Goal: Task Accomplishment & Management: Manage account settings

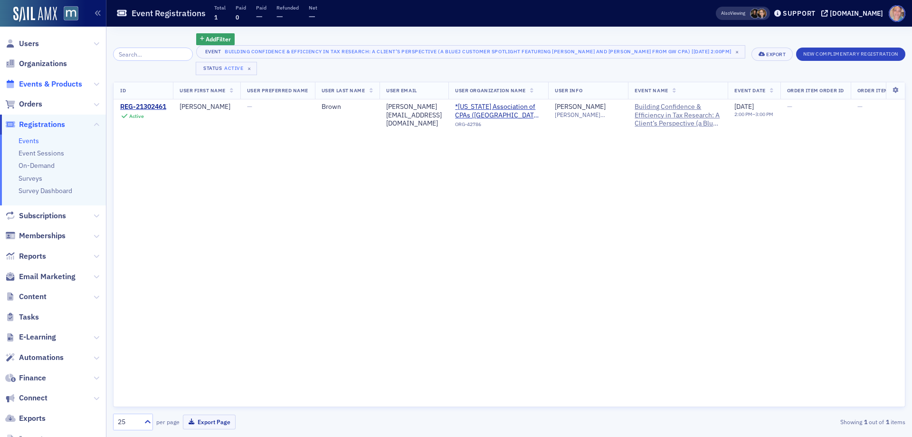
click at [28, 86] on span "Events & Products" at bounding box center [50, 84] width 63 height 10
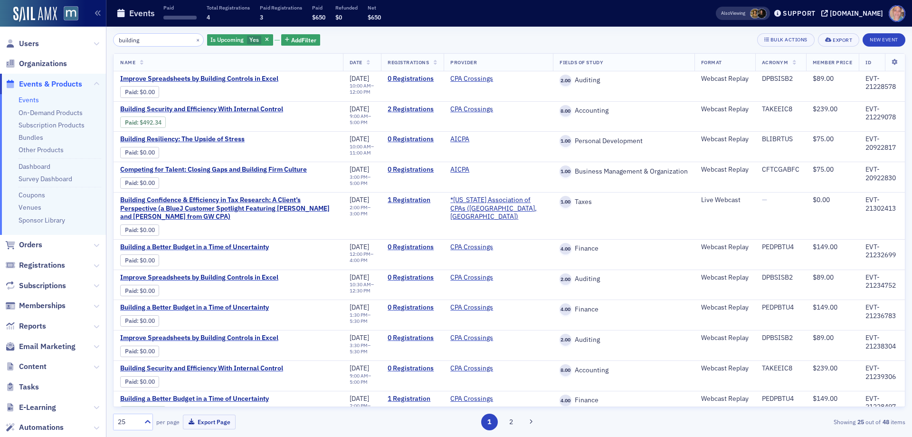
type input "building"
drag, startPoint x: 113, startPoint y: 199, endPoint x: 330, endPoint y: 188, distance: 217.4
click at [330, 188] on div "building × Is Upcoming Yes Add Filter Bulk Actions Export New Event Name Date R…" at bounding box center [509, 232] width 806 height 410
click at [175, 213] on span "Building Confidence & Efficiency in Tax Research: A Client’s Perspective (a Blu…" at bounding box center [228, 208] width 216 height 25
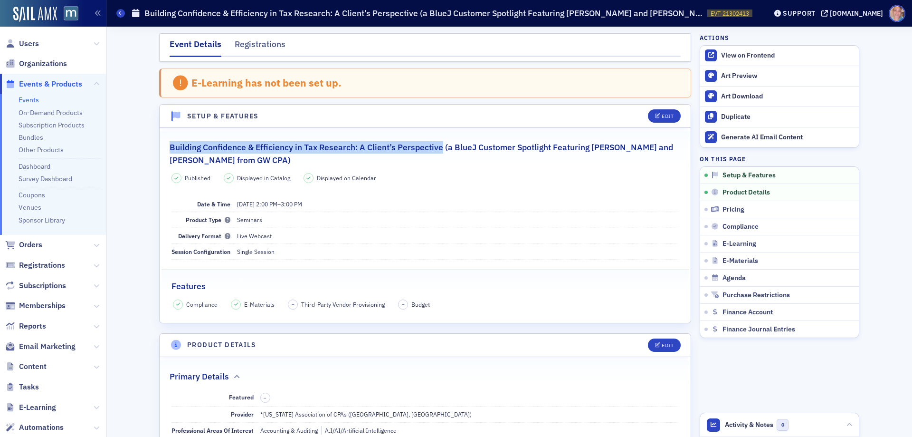
drag, startPoint x: 423, startPoint y: 146, endPoint x: 168, endPoint y: 151, distance: 254.7
click at [163, 151] on legend "Building Confidence & Efficiency in Tax Research: A Client’s Perspective (a Blu…" at bounding box center [425, 148] width 531 height 35
copy h2 "Building Confidence & Efficiency in Tax Research: A Client’s Perspective"
click at [848, 260] on icon "button" at bounding box center [851, 260] width 6 height 6
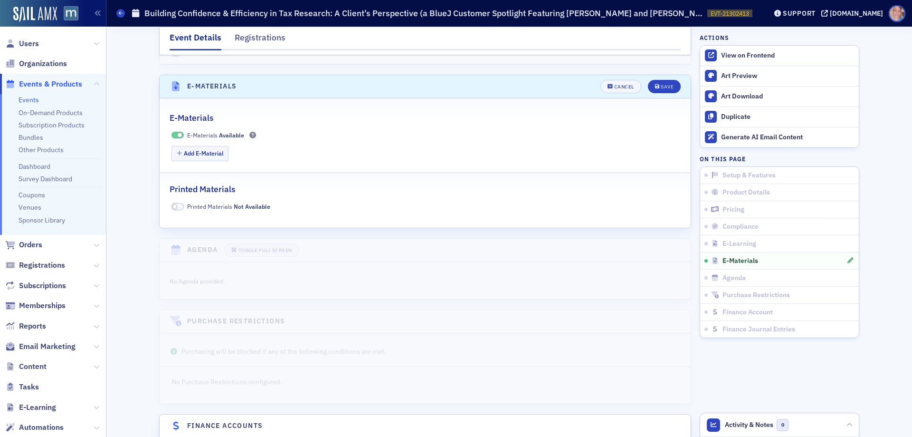
scroll to position [1401, 0]
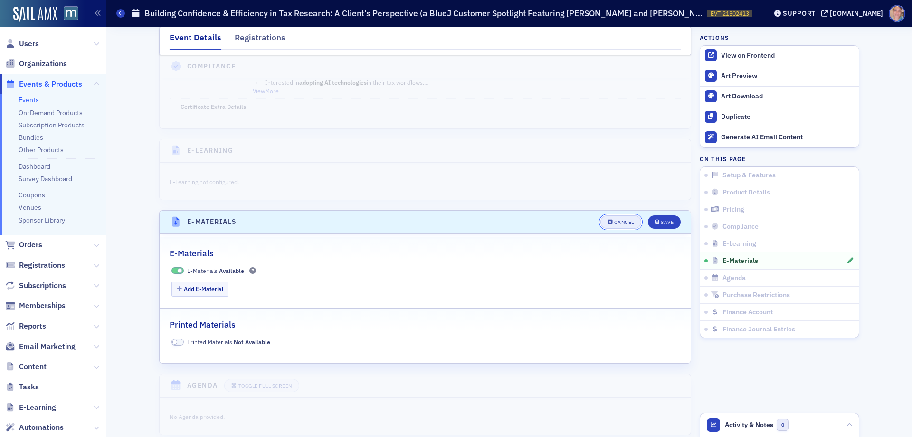
click at [618, 219] on div "Cancel" at bounding box center [624, 221] width 20 height 5
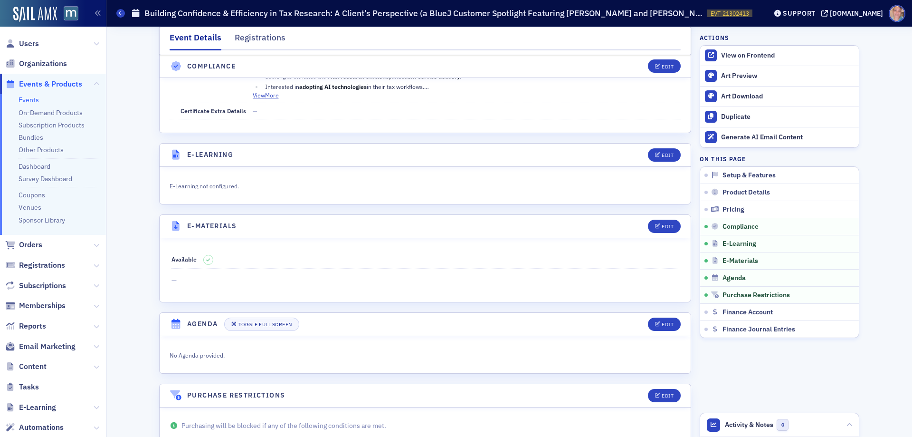
scroll to position [1211, 0]
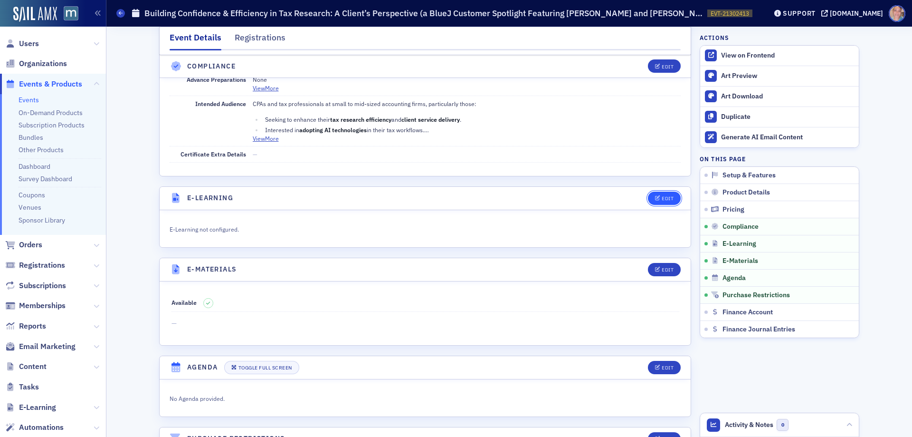
click at [656, 196] on icon "button" at bounding box center [658, 198] width 6 height 5
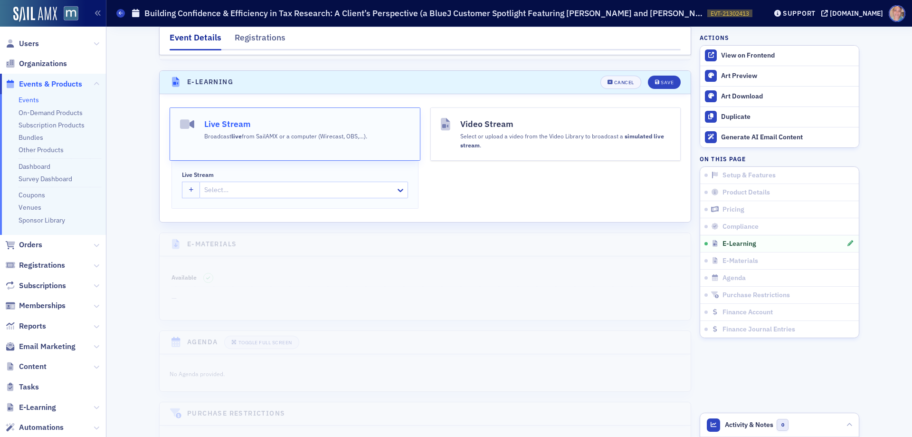
scroll to position [1330, 0]
click at [191, 179] on button "button" at bounding box center [191, 187] width 19 height 17
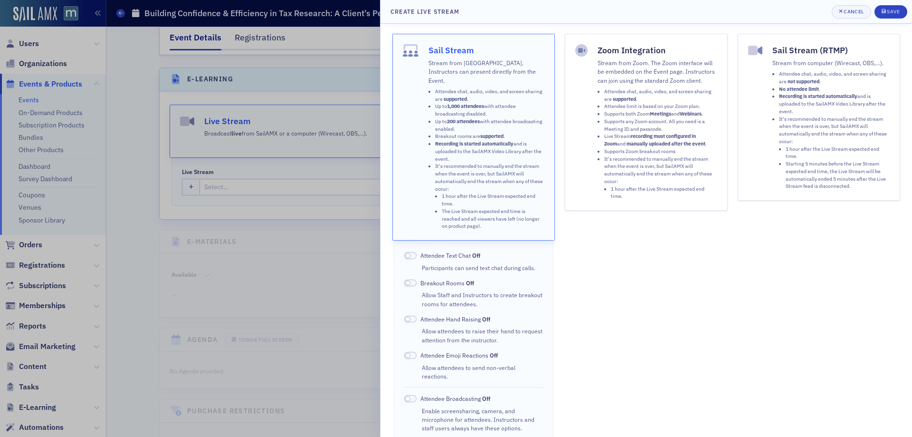
click at [599, 125] on ul "Attendee chat, audio, video, and screen sharing are supported . Attendee limit …" at bounding box center [658, 144] width 120 height 112
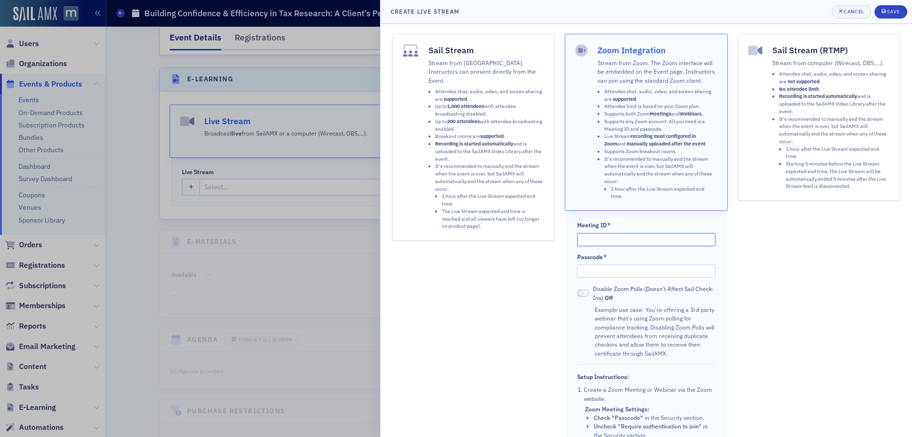
click at [601, 242] on input "Meeting ID *" at bounding box center [646, 239] width 139 height 13
paste input "852 1502 5146"
type input "852 1502 5146"
click at [619, 267] on input "Passcode *" at bounding box center [646, 270] width 139 height 13
paste input "385721"
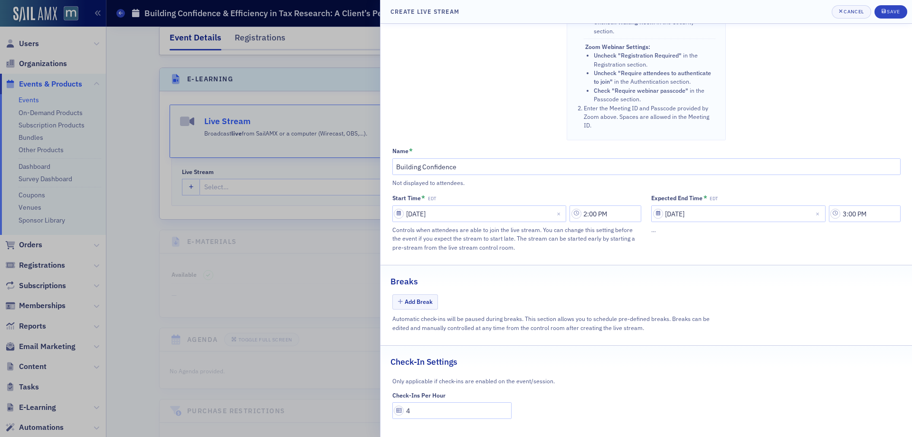
scroll to position [427, 0]
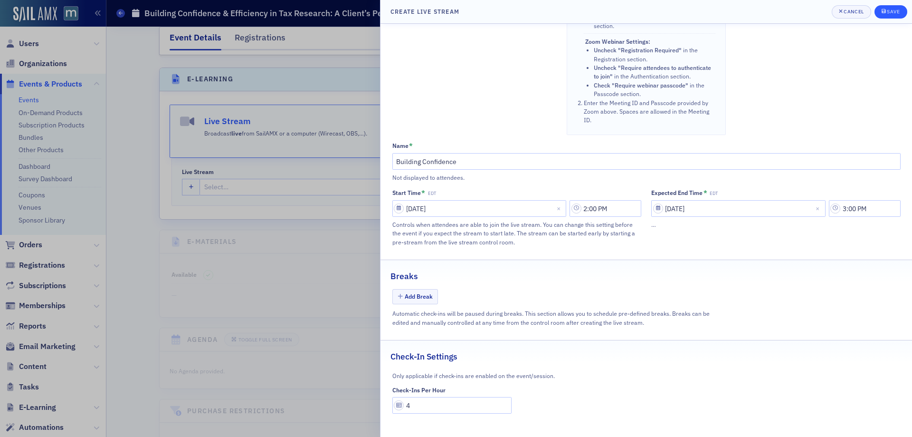
type input "385721"
click at [889, 11] on div "Save" at bounding box center [893, 11] width 13 height 5
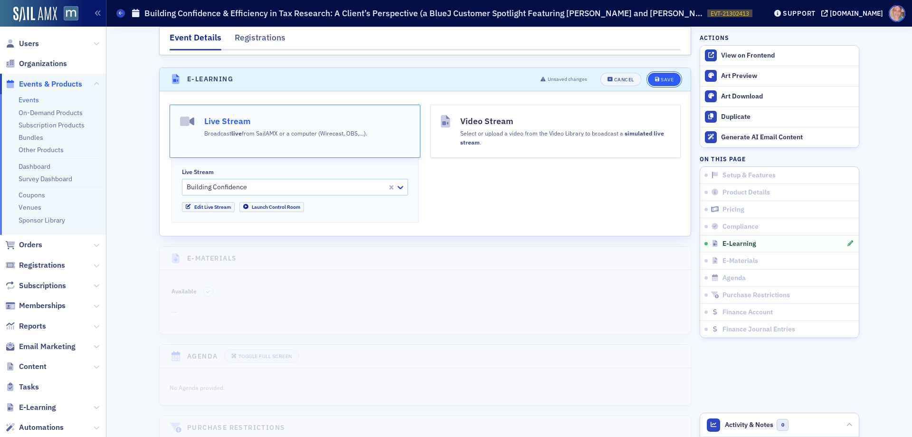
click at [661, 77] on div "Save" at bounding box center [667, 79] width 13 height 5
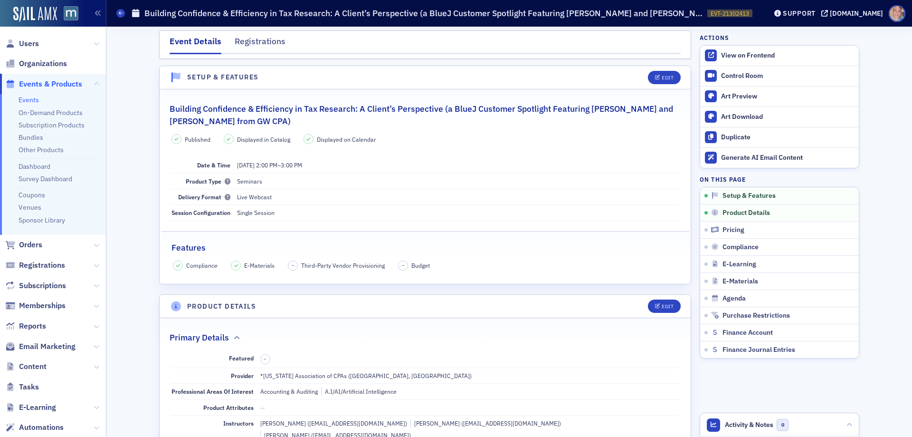
scroll to position [0, 0]
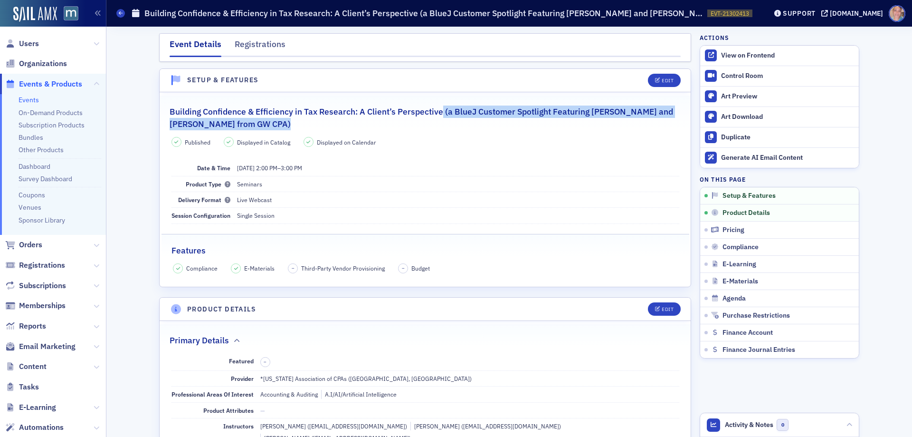
drag, startPoint x: 438, startPoint y: 112, endPoint x: 132, endPoint y: 97, distance: 306.3
drag, startPoint x: 317, startPoint y: 120, endPoint x: 292, endPoint y: 120, distance: 24.7
click at [316, 120] on h2 "Building Confidence & Efficiency in Tax Research: A Client’s Perspective (a Blu…" at bounding box center [425, 117] width 511 height 25
click at [285, 122] on h2 "Building Confidence & Efficiency in Tax Research: A Client’s Perspective (a Blu…" at bounding box center [425, 117] width 511 height 25
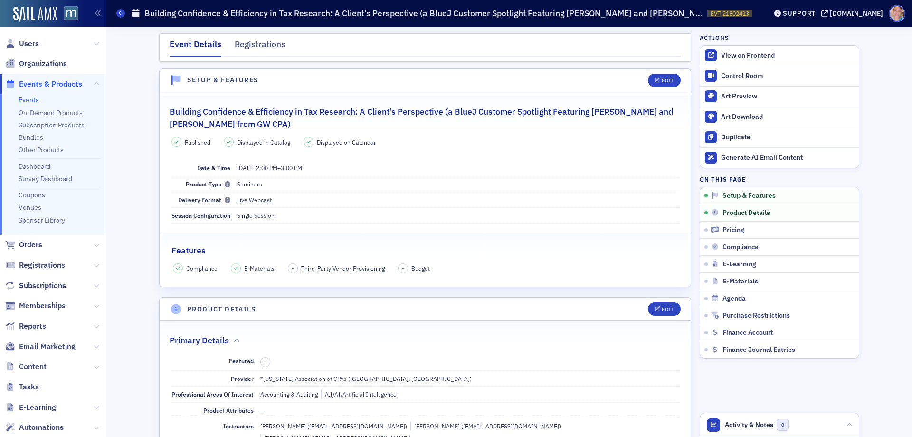
drag, startPoint x: 279, startPoint y: 120, endPoint x: 166, endPoint y: 109, distance: 113.5
click at [170, 109] on h2 "Building Confidence & Efficiency in Tax Research: A Client’s Perspective (a Blu…" at bounding box center [425, 117] width 511 height 25
click at [664, 78] on div "Edit" at bounding box center [668, 80] width 12 height 5
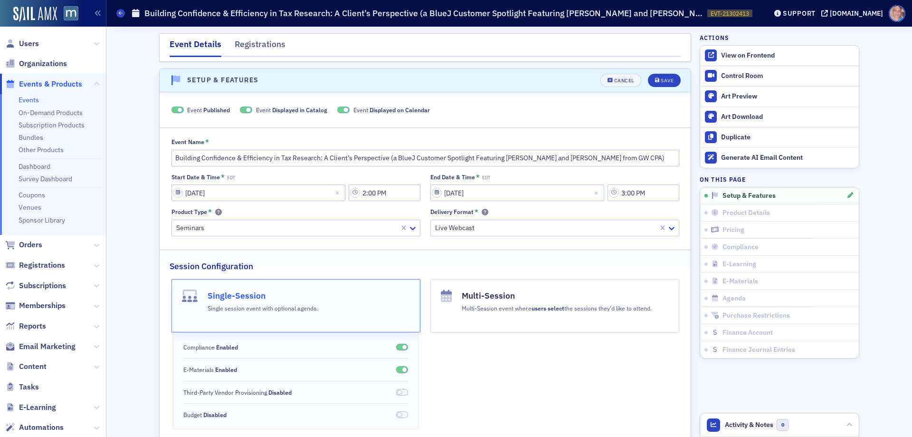
scroll to position [13, 0]
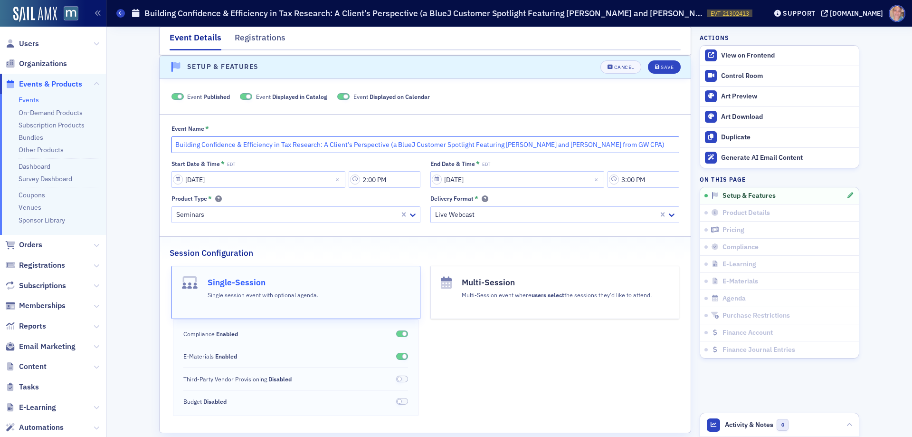
click at [561, 144] on input "Building Confidence & Efficiency in Tax Research: A Client’s Perspective (a Blu…" at bounding box center [425, 144] width 508 height 17
click at [609, 143] on input "Building Confidence & Efficiency in Tax Research: A Client’s Perspective (a Blu…" at bounding box center [425, 144] width 508 height 17
click at [409, 141] on input "Building Confidence & Efficiency in Tax Research: A Client’s Perspective (a Blu…" at bounding box center [425, 144] width 508 height 17
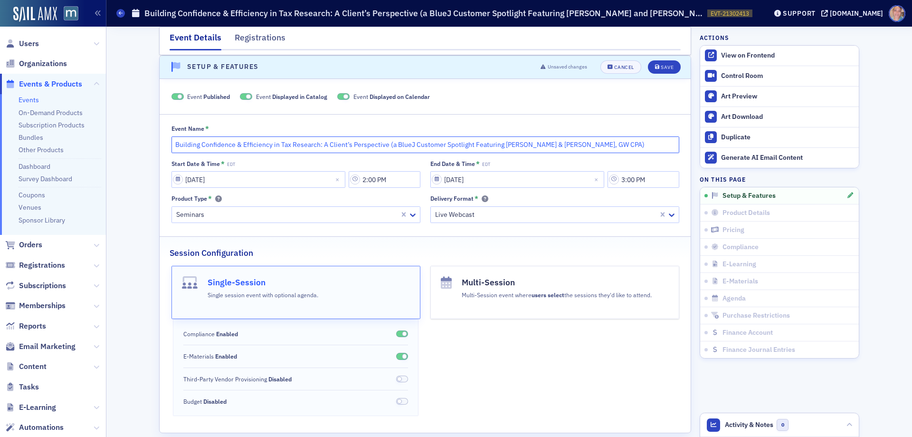
click at [409, 141] on input "Building Confidence & Efficiency in Tax Research: A Client’s Perspective (a Blu…" at bounding box center [425, 144] width 508 height 17
type input "Building Confidence & Efficiency in Tax Research: A Client’s Perspective (a Blu…"
click at [664, 67] on div "Save" at bounding box center [667, 67] width 13 height 5
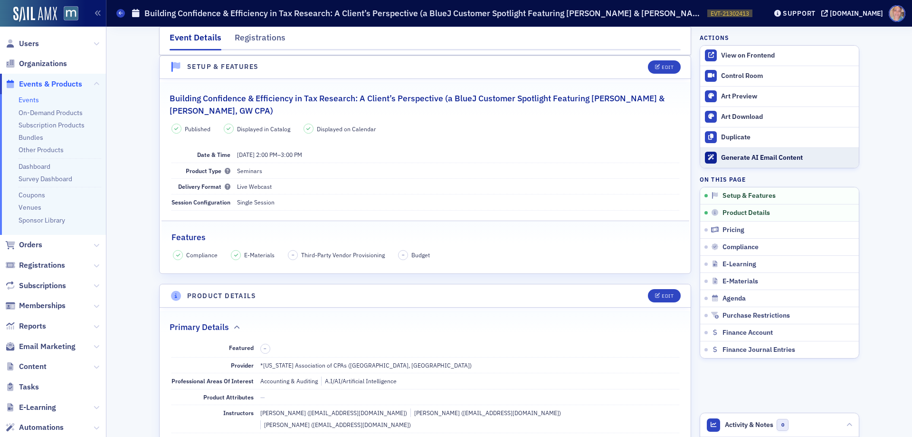
click at [755, 159] on div "Generate AI Email Content" at bounding box center [787, 157] width 133 height 9
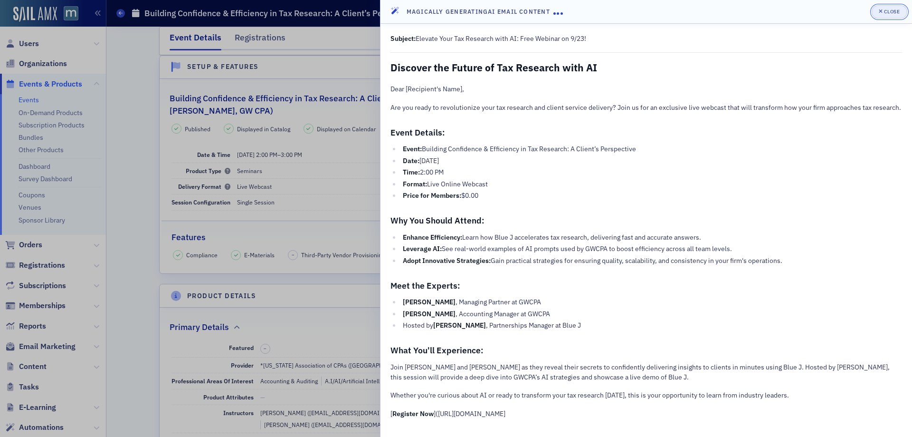
click at [887, 10] on div "Close" at bounding box center [892, 11] width 16 height 5
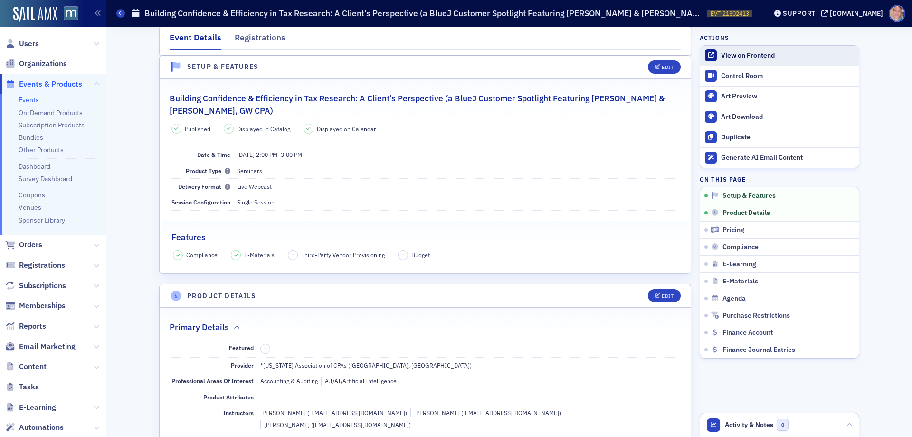
click at [726, 55] on div "View on Frontend" at bounding box center [787, 55] width 133 height 9
click at [26, 100] on link "Events" at bounding box center [29, 99] width 20 height 9
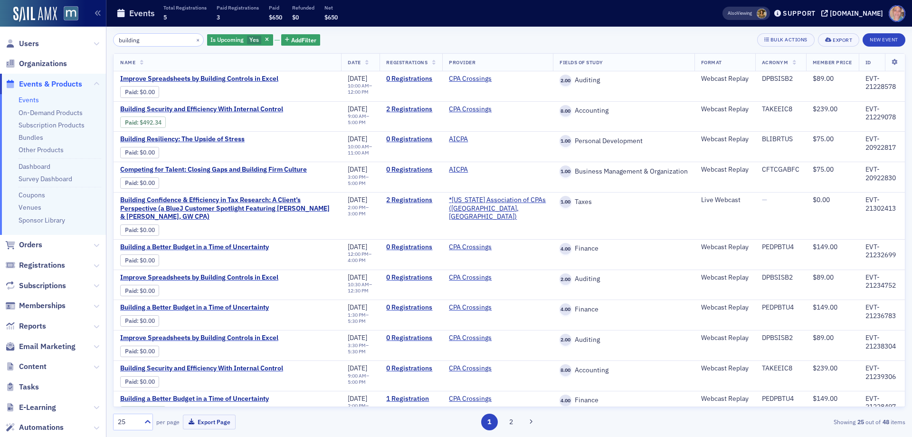
drag, startPoint x: 156, startPoint y: 37, endPoint x: 67, endPoint y: 37, distance: 89.3
click at [67, 37] on div "Users Organizations Events & Products Events On-Demand Products Subscription Pr…" at bounding box center [456, 218] width 912 height 437
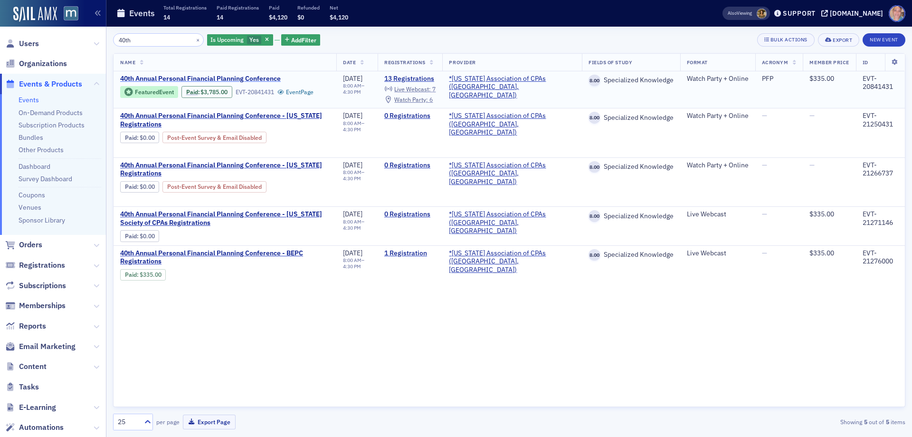
type input "40th"
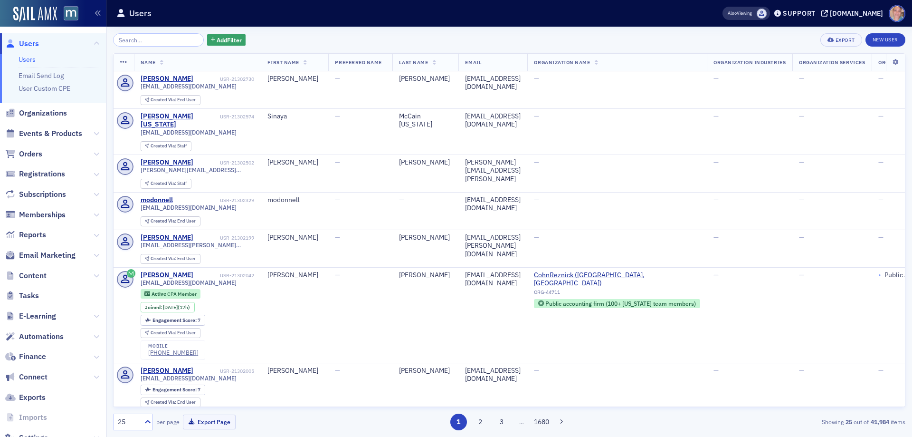
scroll to position [31, 0]
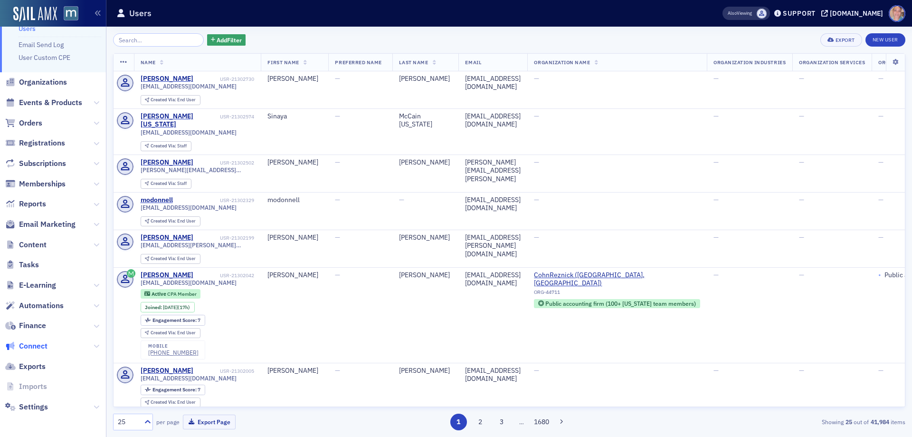
click at [37, 348] on span "Connect" at bounding box center [33, 346] width 29 height 10
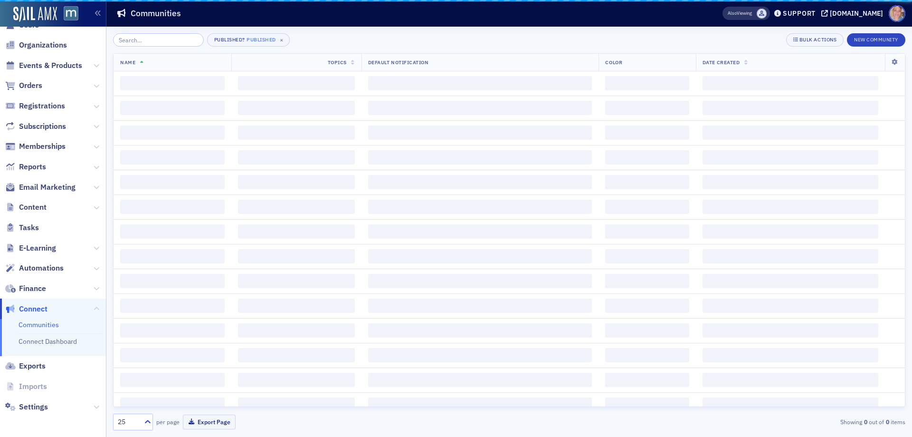
scroll to position [19, 0]
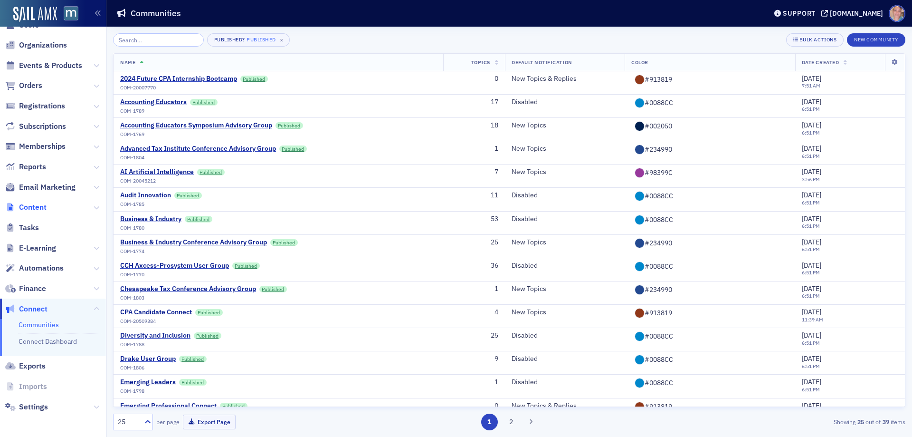
click at [31, 204] on span "Content" at bounding box center [33, 207] width 28 height 10
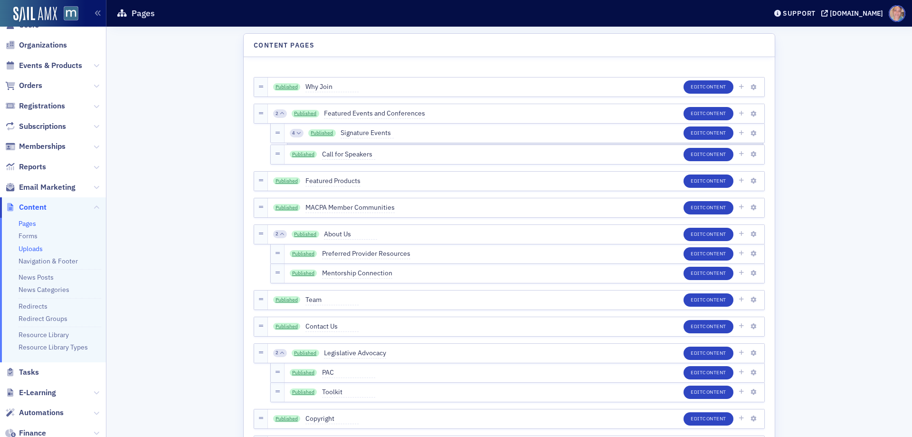
click at [36, 247] on link "Uploads" at bounding box center [31, 248] width 24 height 9
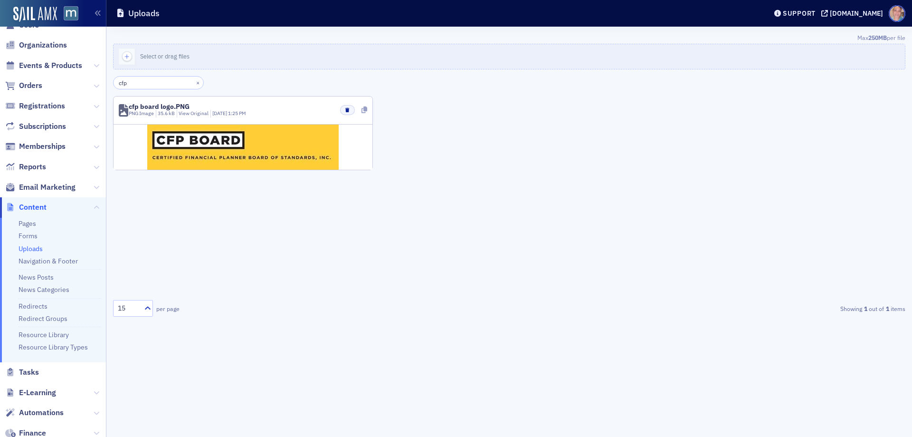
type input "cfp"
click at [365, 110] on icon at bounding box center [365, 109] width 6 height 7
click at [194, 82] on button "×" at bounding box center [198, 82] width 9 height 9
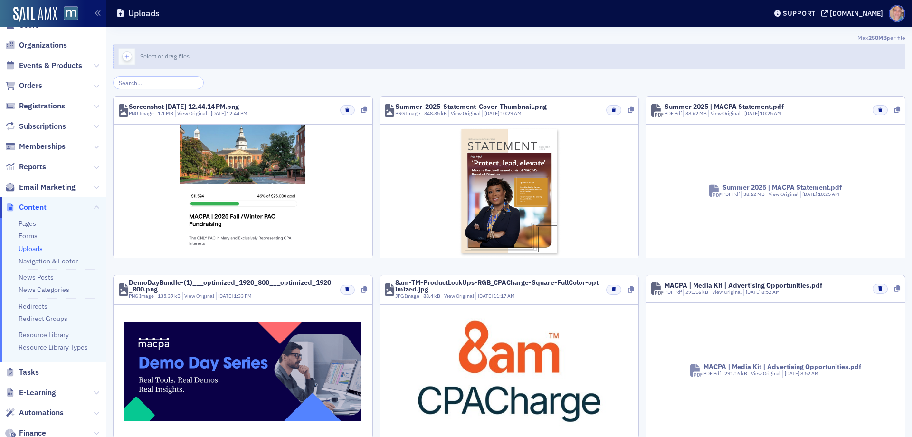
click at [129, 57] on icon "button" at bounding box center [127, 56] width 9 height 9
click at [127, 56] on use "button" at bounding box center [127, 57] width 4 height 4
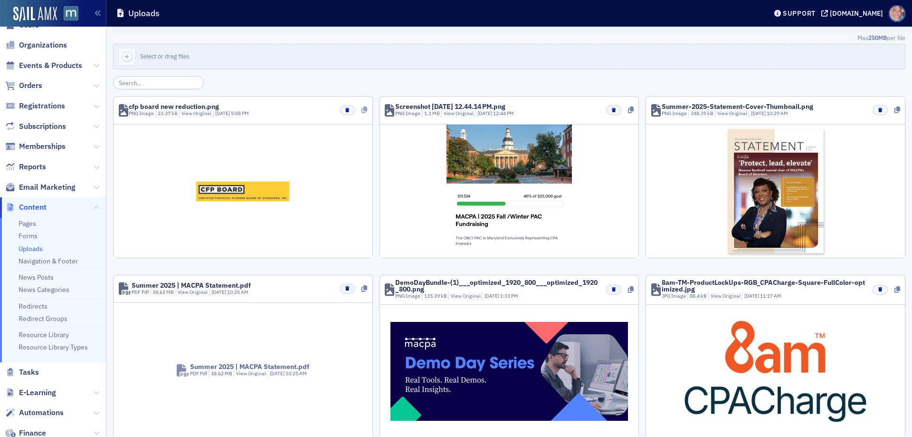
click at [362, 110] on icon at bounding box center [365, 109] width 6 height 7
click at [348, 108] on button "button" at bounding box center [347, 110] width 15 height 10
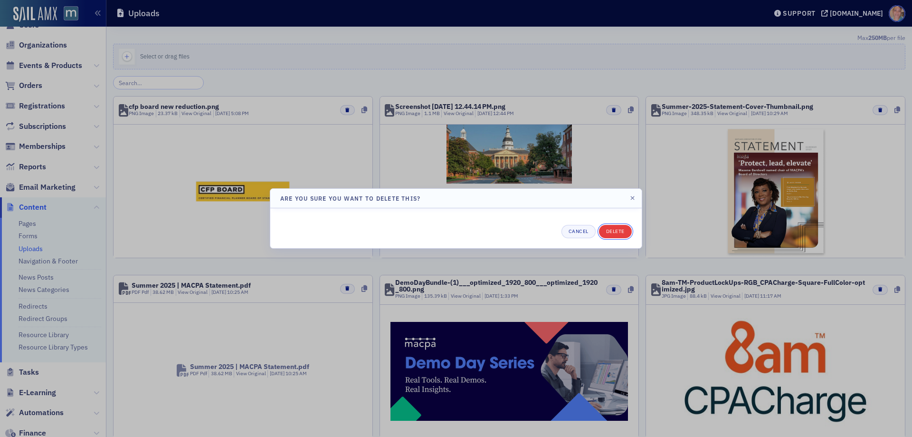
click at [620, 232] on button "Delete" at bounding box center [615, 231] width 33 height 13
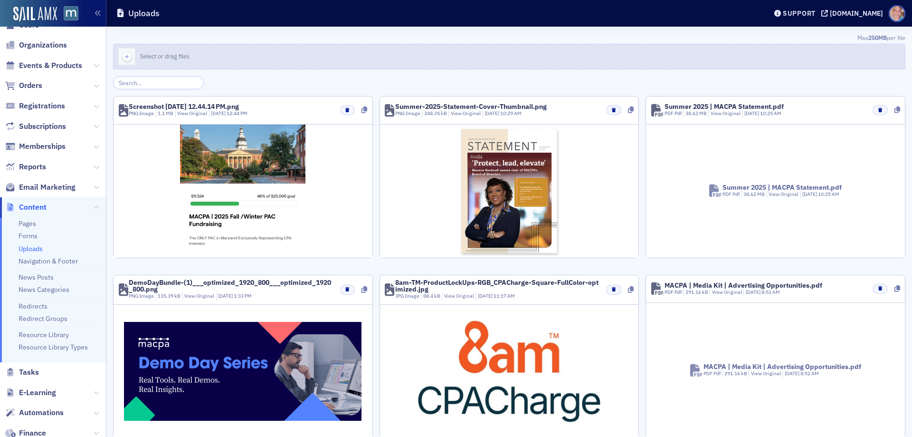
click at [131, 59] on icon "button" at bounding box center [127, 56] width 9 height 9
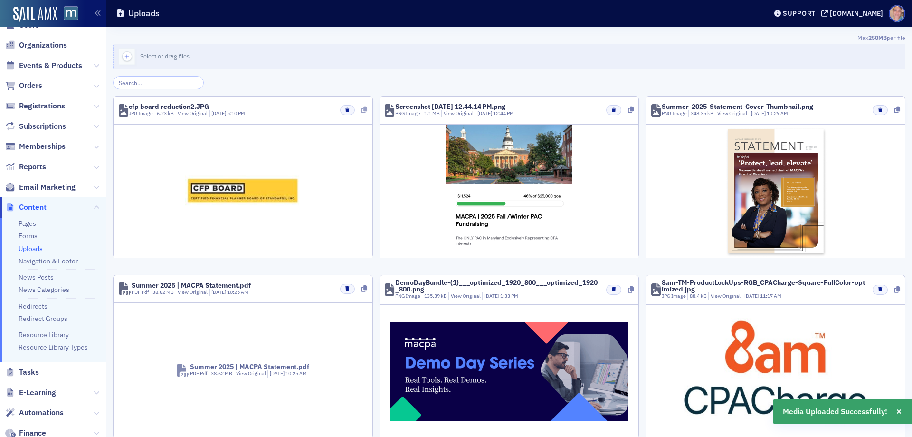
click at [362, 109] on icon at bounding box center [365, 109] width 6 height 7
click at [362, 110] on icon at bounding box center [365, 109] width 6 height 7
click at [362, 109] on icon at bounding box center [365, 109] width 6 height 7
click at [362, 112] on icon at bounding box center [365, 109] width 6 height 7
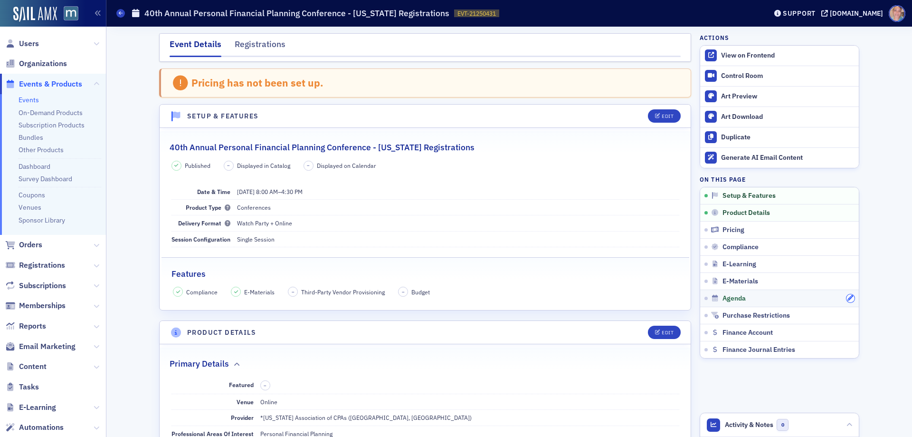
click at [848, 299] on icon "button" at bounding box center [851, 298] width 6 height 6
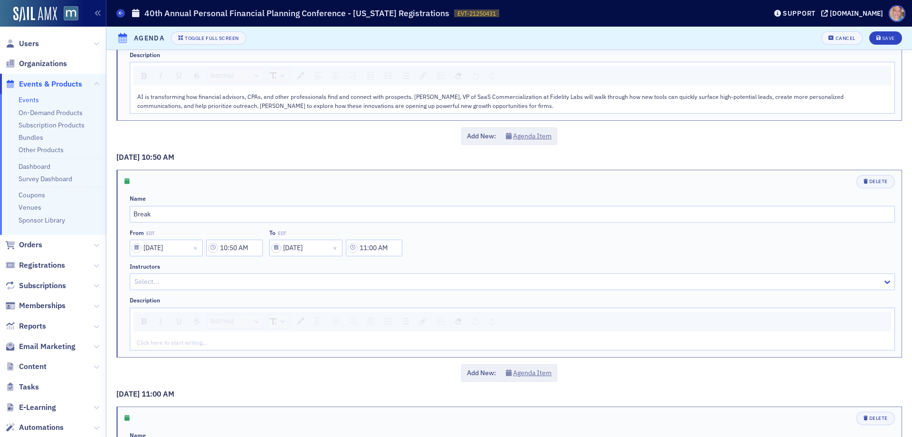
scroll to position [1045, 0]
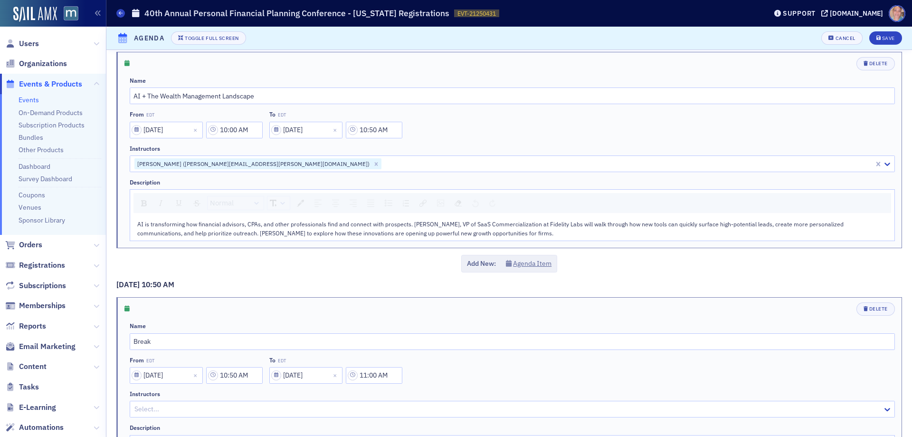
click at [528, 234] on div "AI is transforming how financial advisors, CPAs, and other professionals find a…" at bounding box center [512, 228] width 751 height 18
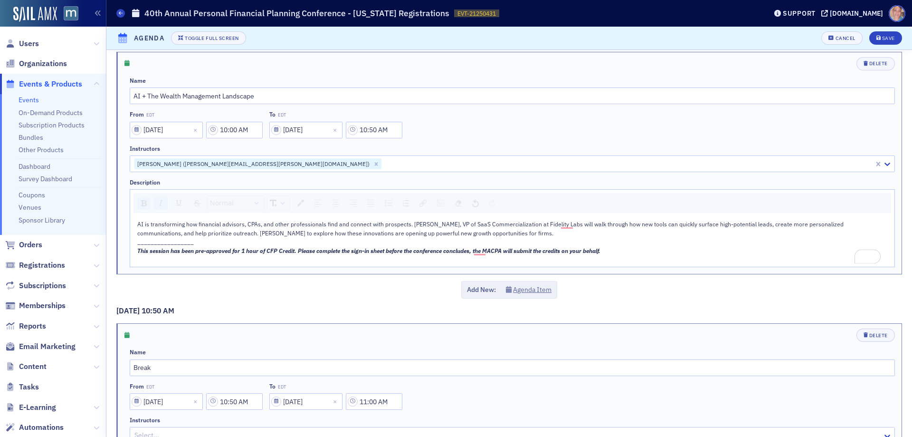
click at [141, 260] on div "To enrich screen reader interactions, please activate Accessibility in Grammarl…" at bounding box center [512, 259] width 751 height 9
click at [443, 202] on img "rdw-image-control" at bounding box center [440, 203] width 7 height 7
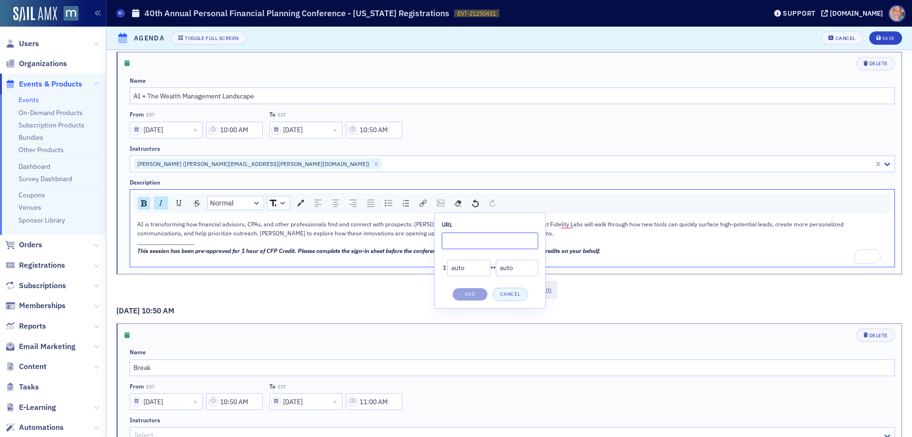
click at [455, 242] on input "rdw-image-control" at bounding box center [490, 240] width 96 height 17
paste input "https://cdn.sailamx.com/3/cms_uploads/4c06ee05eac29f12f53828f90b0b7c2c/conversi…"
type input "https://cdn.sailamx.com/3/cms_uploads/4c06ee05eac29f12f53828f90b0b7c2c/conversi…"
click at [471, 294] on button "Add" at bounding box center [470, 293] width 36 height 13
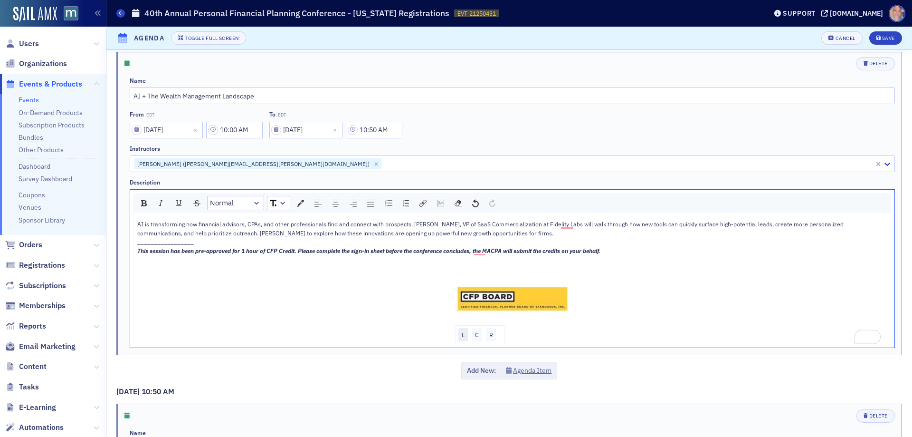
drag, startPoint x: 462, startPoint y: 333, endPoint x: 461, endPoint y: 326, distance: 6.8
click at [462, 333] on div "L" at bounding box center [463, 334] width 10 height 13
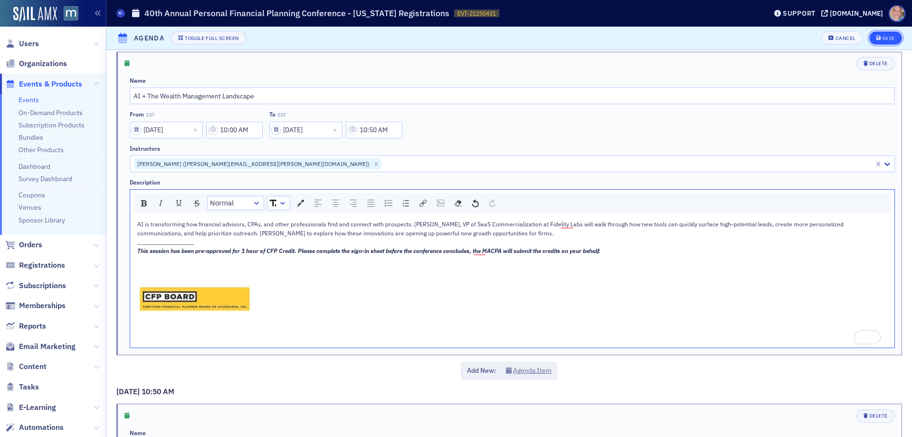
click at [882, 38] on div "Save" at bounding box center [888, 38] width 13 height 5
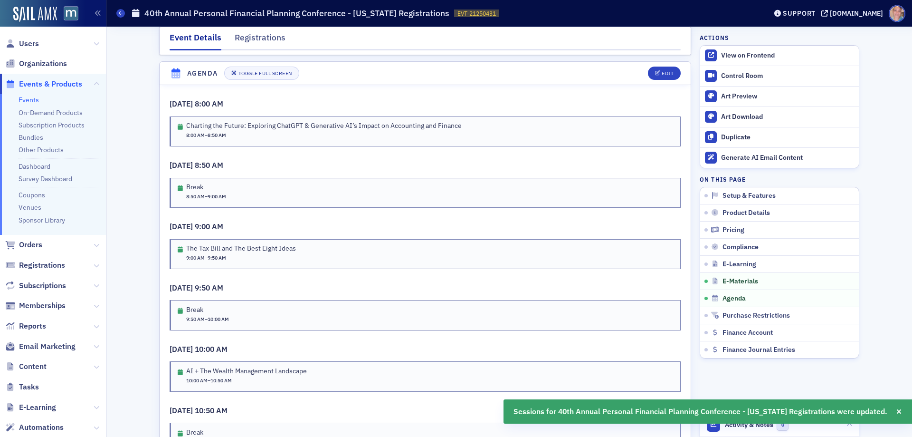
scroll to position [1492, 0]
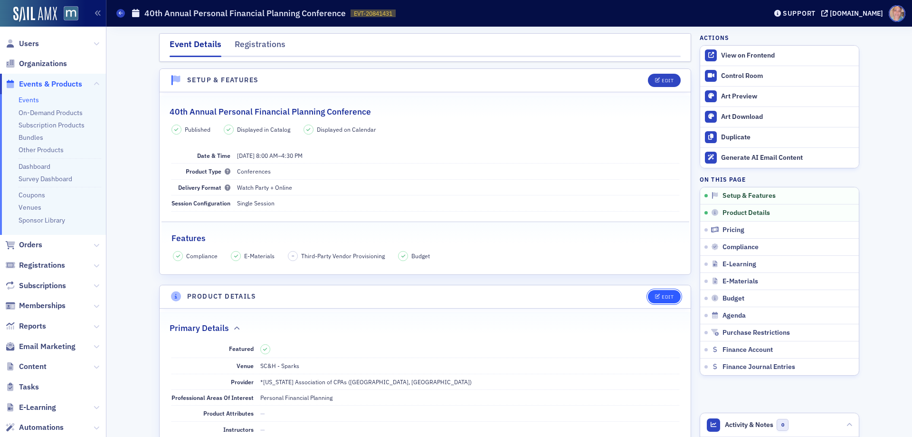
click at [667, 296] on div "Edit" at bounding box center [668, 296] width 12 height 5
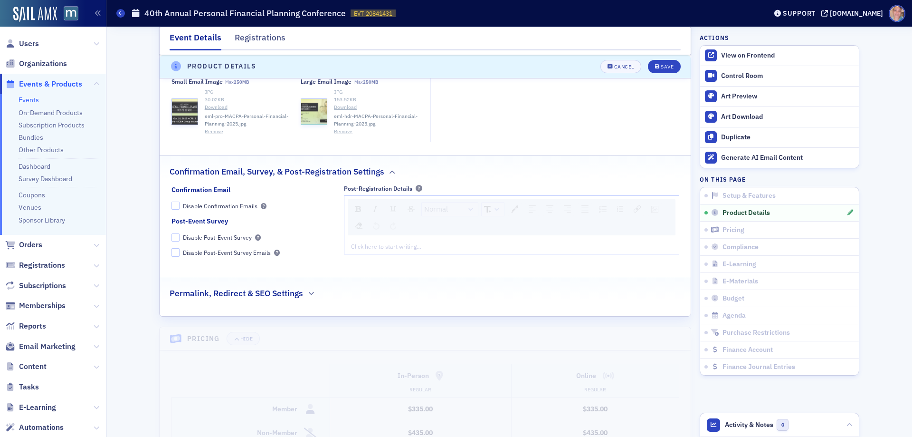
scroll to position [1275, 0]
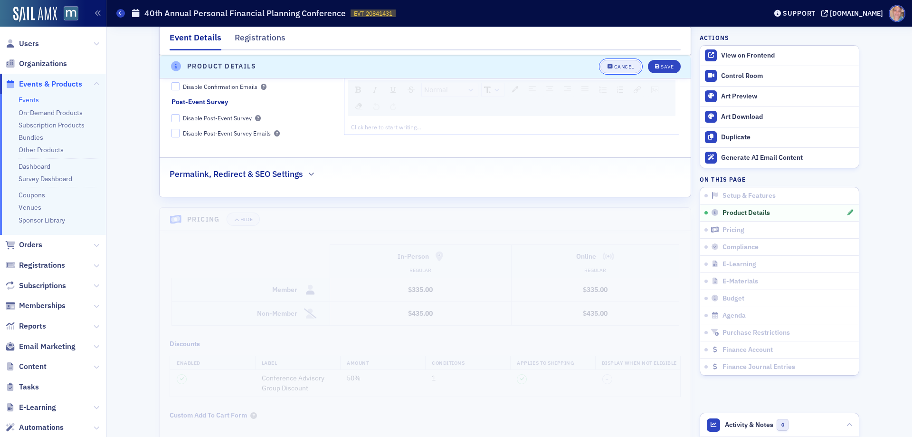
click at [619, 67] on div "Cancel" at bounding box center [624, 66] width 20 height 5
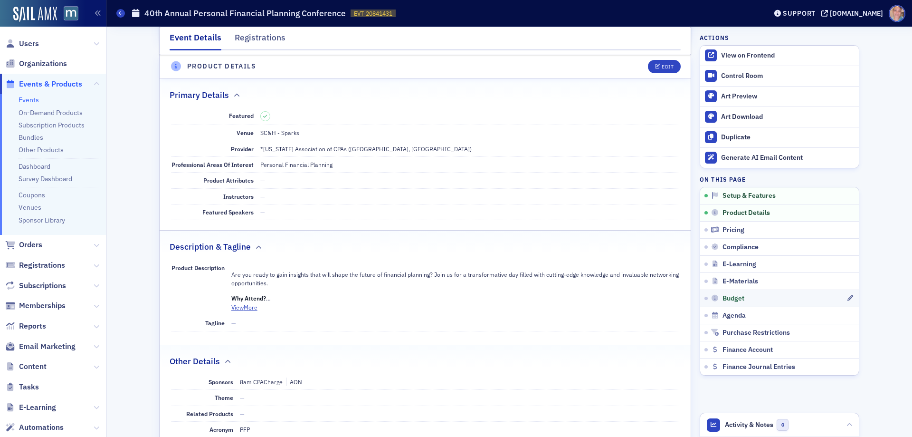
scroll to position [229, 0]
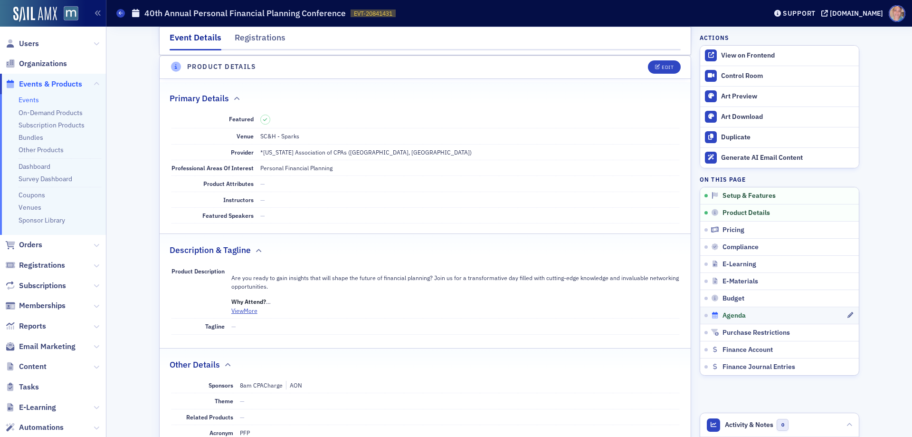
click at [794, 314] on div "Agenda" at bounding box center [778, 315] width 135 height 9
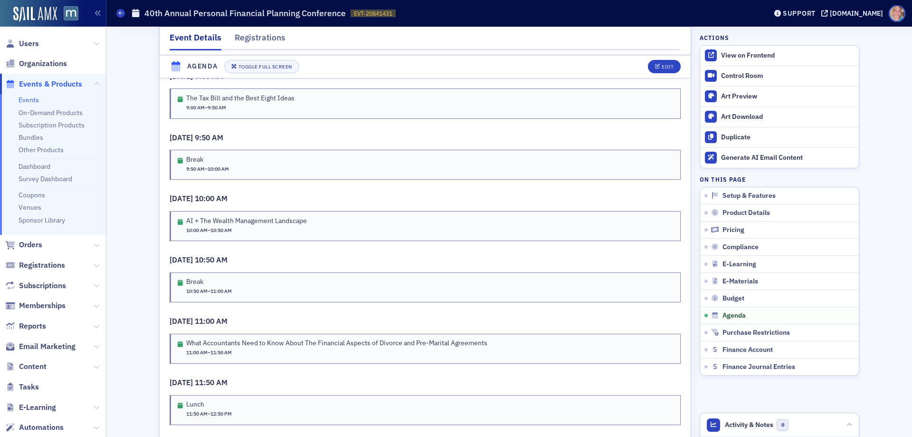
scroll to position [1835, 0]
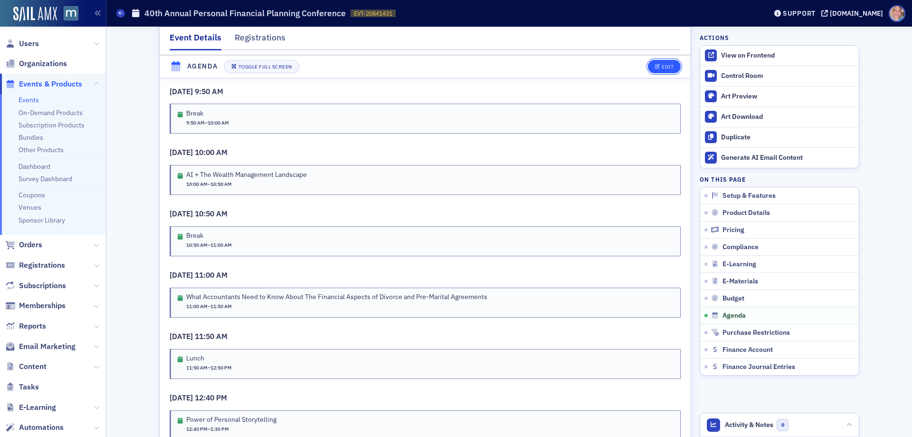
click at [662, 65] on div "Edit" at bounding box center [668, 66] width 12 height 5
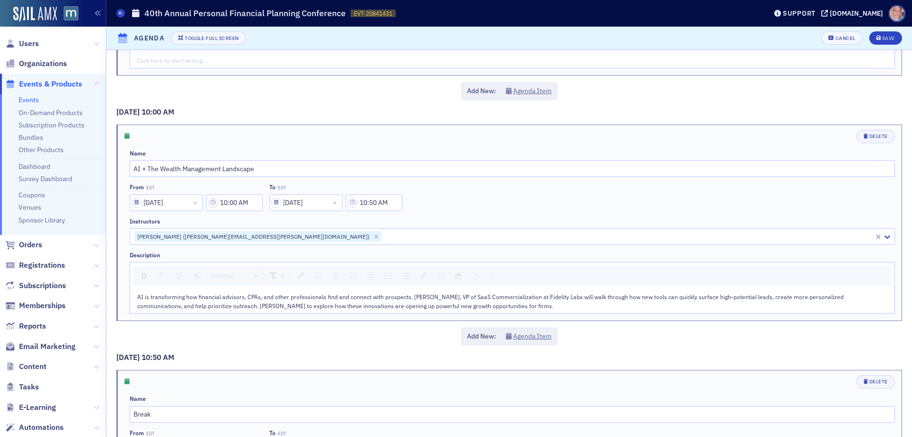
scroll to position [1045, 0]
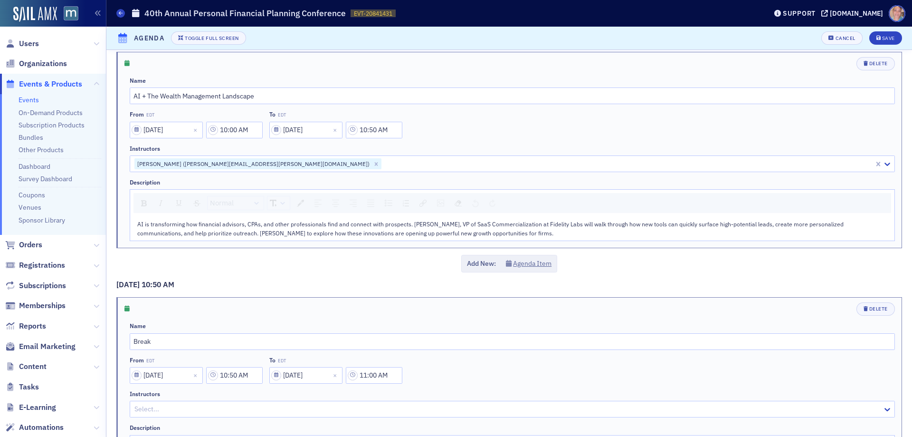
click at [500, 235] on div "AI is transforming how financial advisors, CPAs, and other professionals find a…" at bounding box center [512, 228] width 751 height 18
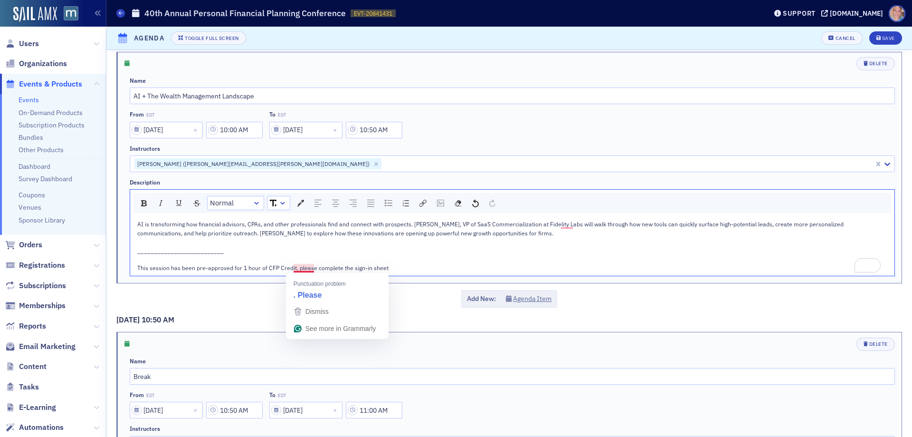
click at [294, 269] on span "This session has been pre-approved for 1 hour of CFP Credit, please complete th…" at bounding box center [262, 268] width 251 height 8
click at [405, 268] on div "This session has been pre-approved for 1 hour of CFP Credit. Please complete th…" at bounding box center [512, 267] width 751 height 9
drag, startPoint x: 386, startPoint y: 268, endPoint x: 459, endPoint y: 266, distance: 72.7
click at [459, 266] on div "This session has been pre-approved for 1 hour of CFP Credit. Please complete th…" at bounding box center [512, 267] width 751 height 9
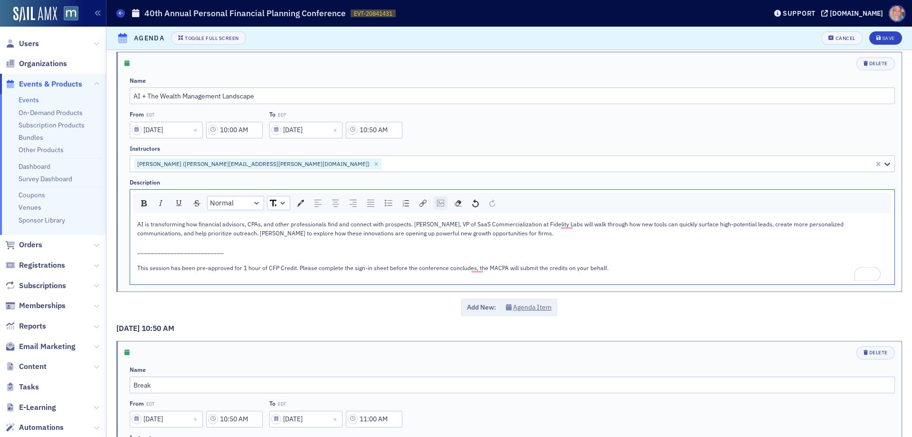
click at [442, 201] on img "rdw-image-control" at bounding box center [440, 203] width 7 height 7
click at [467, 238] on input "rdw-image-control" at bounding box center [490, 240] width 96 height 17
paste input "https://cdn.sailamx.com/3/cms_uploads/ff41e552dba792c96fcafeb701076aed/conversi…"
type input "https://cdn.sailamx.com/3/cms_uploads/ff41e552dba792c96fcafeb701076aed/conversi…"
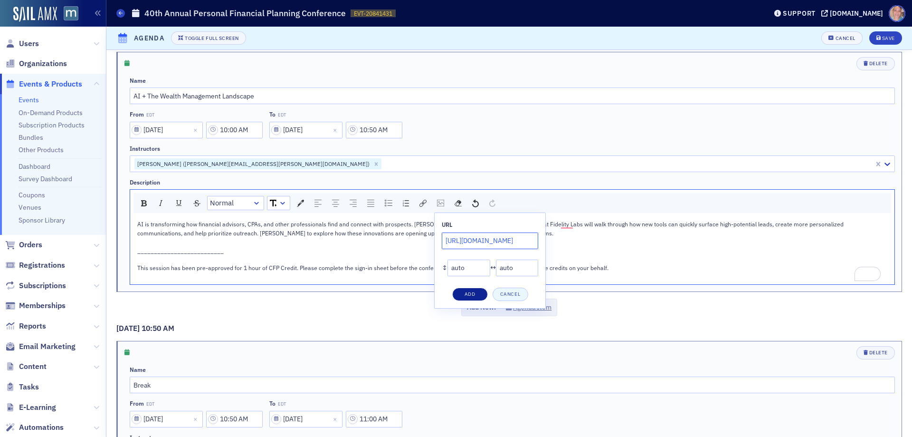
click at [477, 292] on button "Add" at bounding box center [470, 293] width 36 height 13
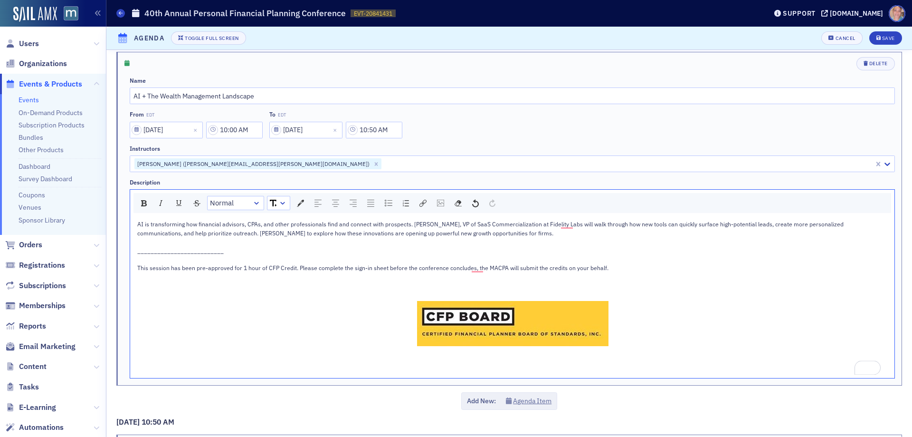
click at [484, 317] on img "To enrich screen reader interactions, please activate Accessibility in Grammarl…" at bounding box center [512, 323] width 191 height 45
click at [460, 361] on div "AI is transforming how financial advisors, CPAs, and other professionals find a…" at bounding box center [512, 296] width 751 height 155
click at [420, 366] on div "L" at bounding box center [425, 365] width 10 height 13
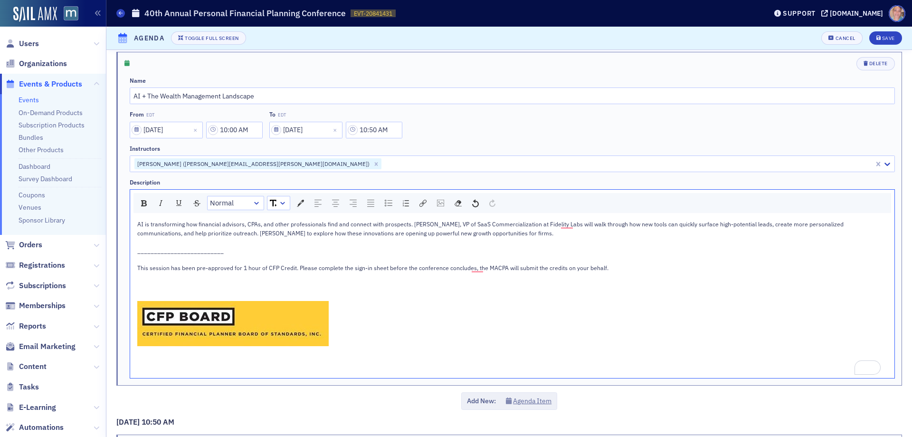
click at [164, 279] on div "To enrich screen reader interactions, please activate Accessibility in Grammarl…" at bounding box center [512, 276] width 751 height 9
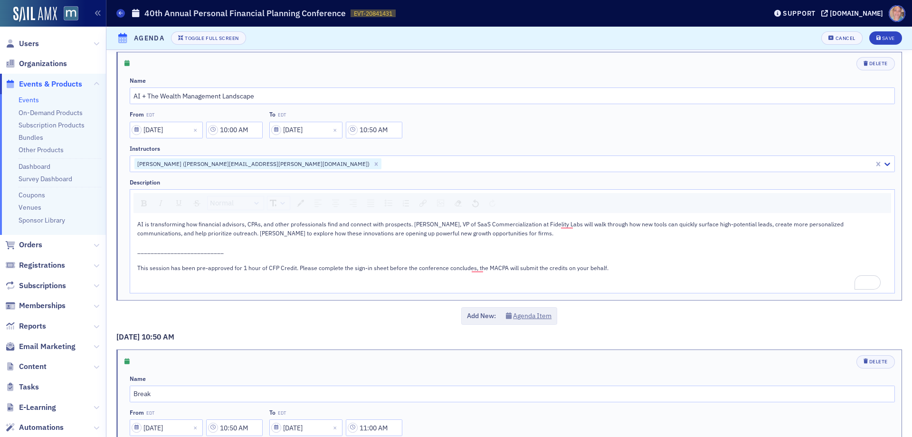
click at [617, 270] on div "This session has been pre-approved for 1 hour of CFP Credit. Please complete th…" at bounding box center [512, 267] width 751 height 9
click at [184, 280] on div "To enrich screen reader interactions, please activate Accessibility in Grammarl…" at bounding box center [512, 276] width 751 height 9
click at [440, 203] on img "rdw-image-control" at bounding box center [440, 203] width 7 height 7
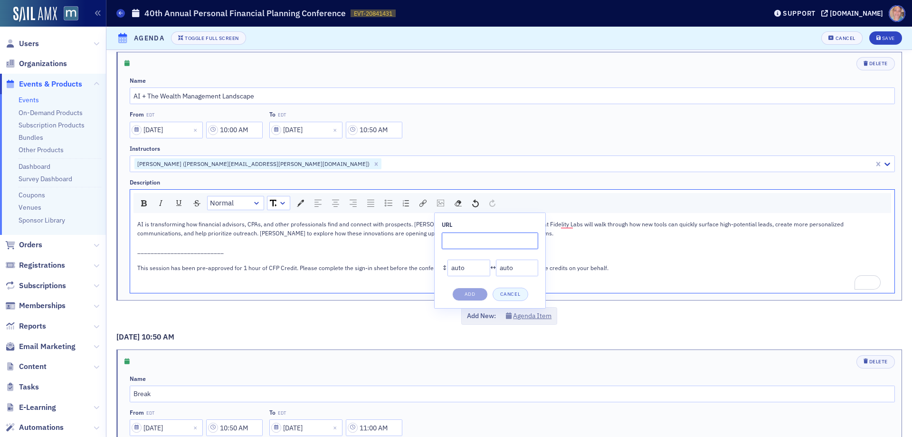
click at [472, 243] on input "rdw-image-control" at bounding box center [490, 240] width 96 height 17
paste input "https://cdn.sailamx.com/3/cms_uploads/0fb186da738a5ee3e3296454d06e61cd/conversi…"
type input "https://cdn.sailamx.com/3/cms_uploads/0fb186da738a5ee3e3296454d06e61cd/conversi…"
click at [470, 293] on button "Add" at bounding box center [470, 293] width 36 height 13
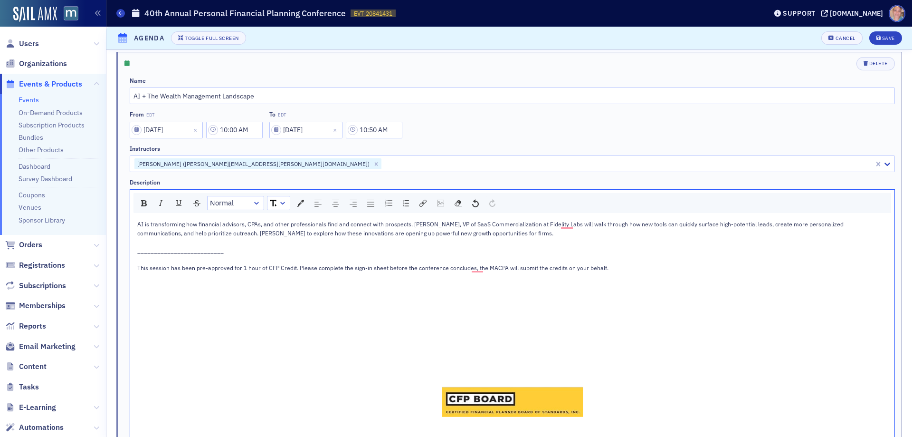
click at [552, 298] on span "To enrich screen reader interactions, please activate Accessibility in Grammarl…" at bounding box center [513, 401] width 310 height 221
click at [177, 283] on div "AI is transforming how financial advisors, CPAs, and other professionals find a…" at bounding box center [512, 378] width 751 height 319
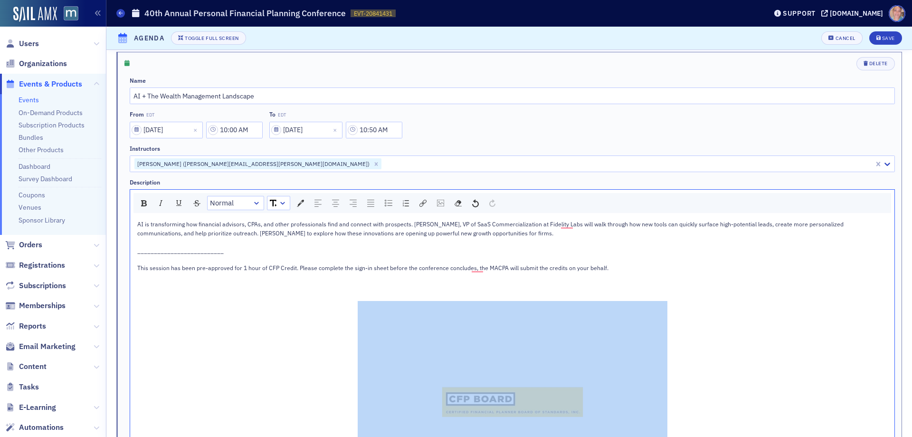
scroll to position [1138, 0]
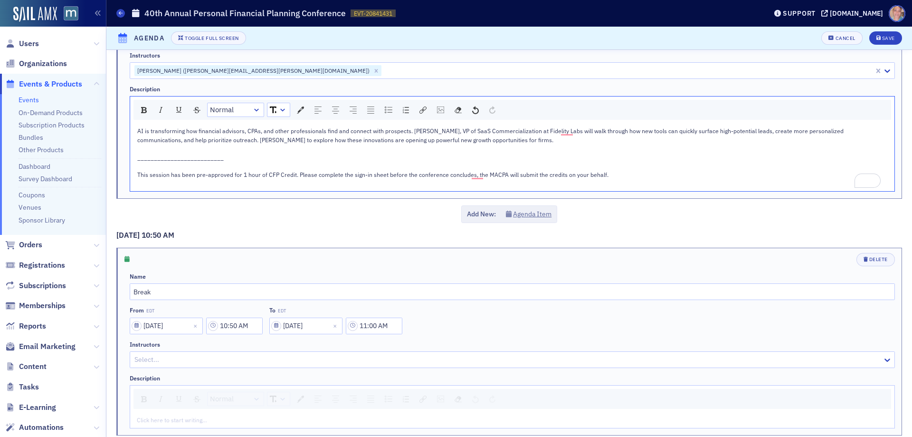
click at [678, 176] on div "This session has been pre-approved for 1 hour of CFP Credit. Please complete th…" at bounding box center [512, 174] width 751 height 9
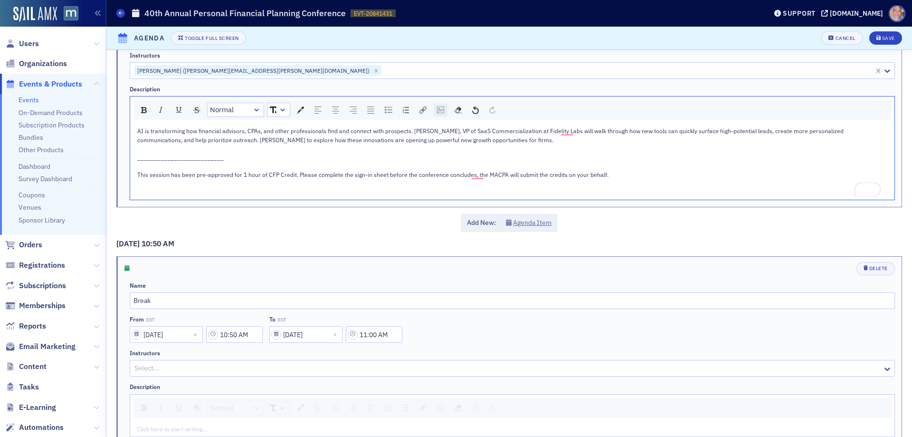
click at [441, 112] on img "rdw-image-control" at bounding box center [440, 109] width 7 height 7
click at [459, 146] on input "rdw-image-control" at bounding box center [490, 147] width 96 height 17
paste input "https://cdn.sailamx.com/3/cms_uploads/4c06ee05eac29f12f53828f90b0b7c2c/conversi…"
type input "https://cdn.sailamx.com/3/cms_uploads/4c06ee05eac29f12f53828f90b0b7c2c/conversi…"
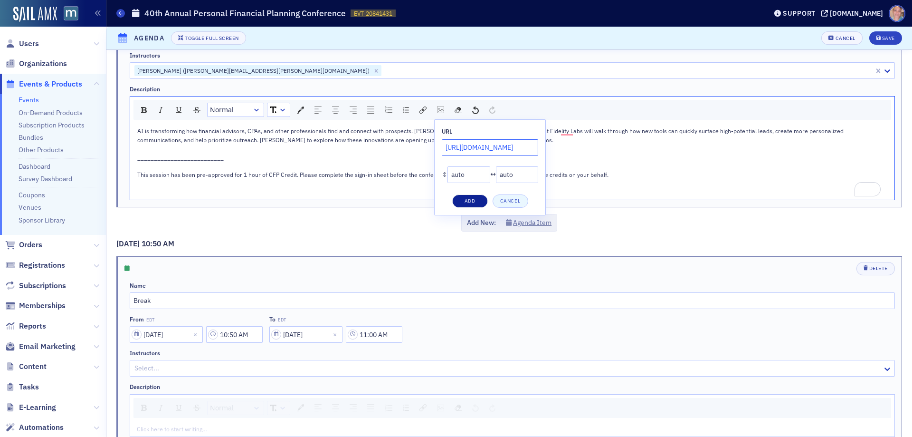
click at [474, 199] on button "Add" at bounding box center [470, 200] width 36 height 13
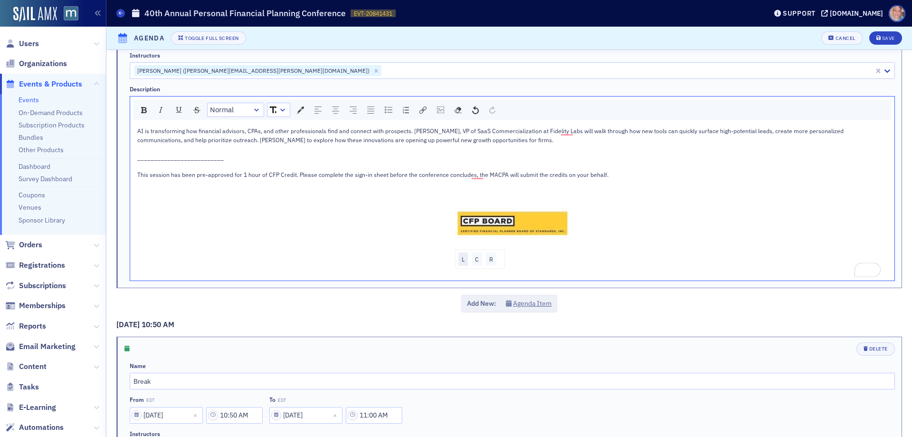
click at [459, 257] on div "L" at bounding box center [463, 258] width 10 height 13
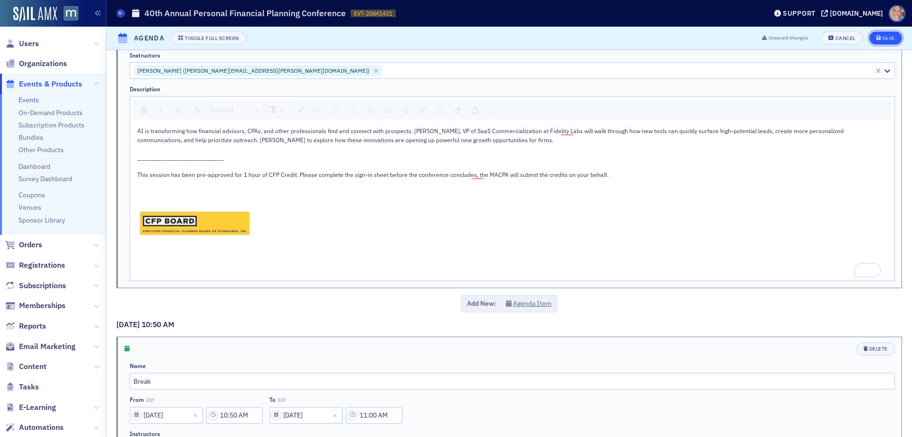
click at [876, 38] on icon "submit" at bounding box center [878, 38] width 5 height 5
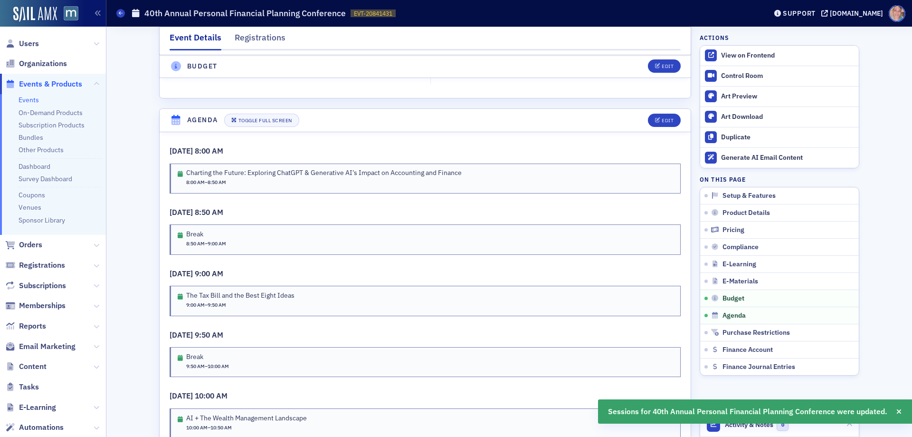
scroll to position [1645, 0]
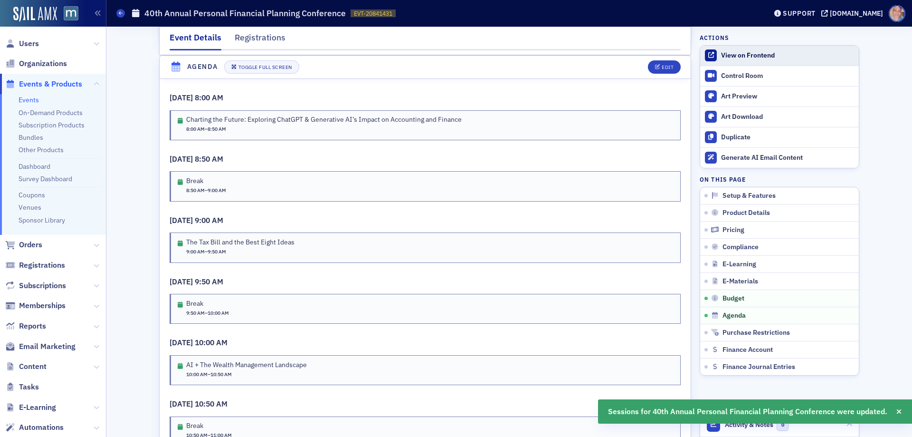
click at [755, 57] on div "View on Frontend" at bounding box center [787, 55] width 133 height 9
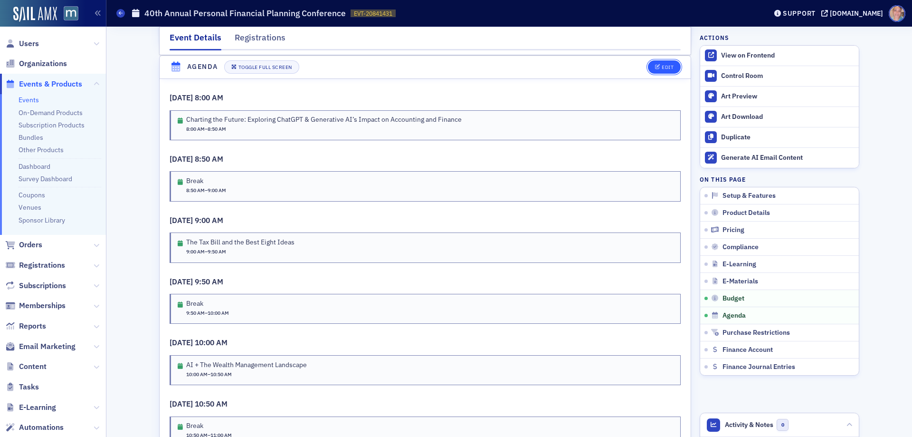
click at [665, 62] on button "Edit" at bounding box center [664, 66] width 33 height 13
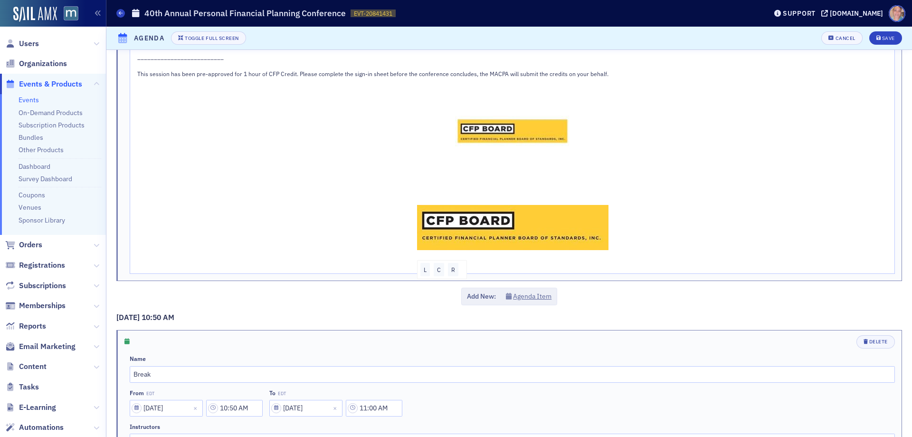
scroll to position [1188, 0]
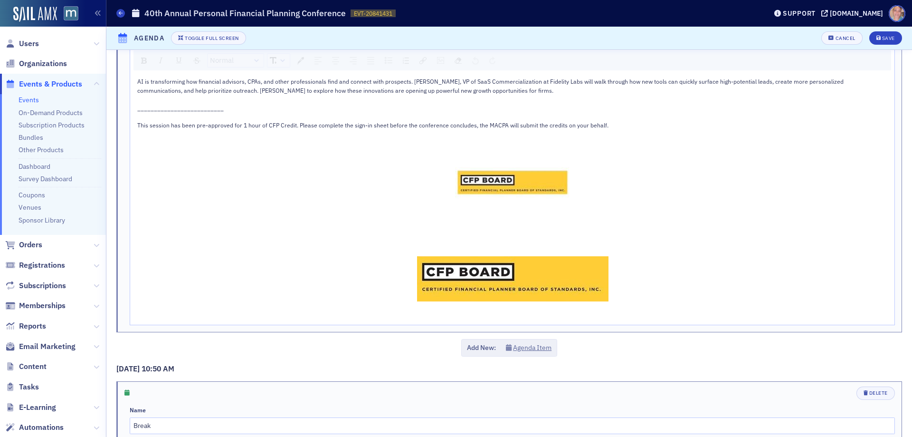
click at [455, 233] on div "rdw-editor" at bounding box center [512, 232] width 751 height 9
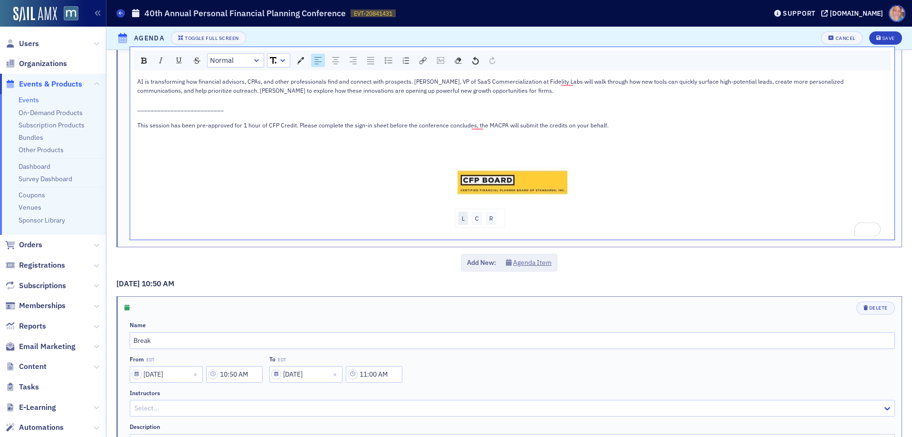
click at [458, 217] on div "L" at bounding box center [463, 217] width 10 height 13
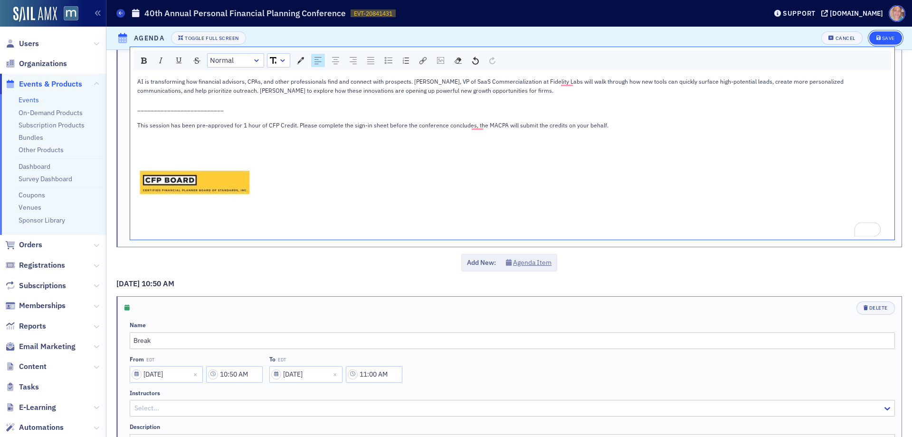
click at [876, 37] on icon "submit" at bounding box center [878, 38] width 5 height 5
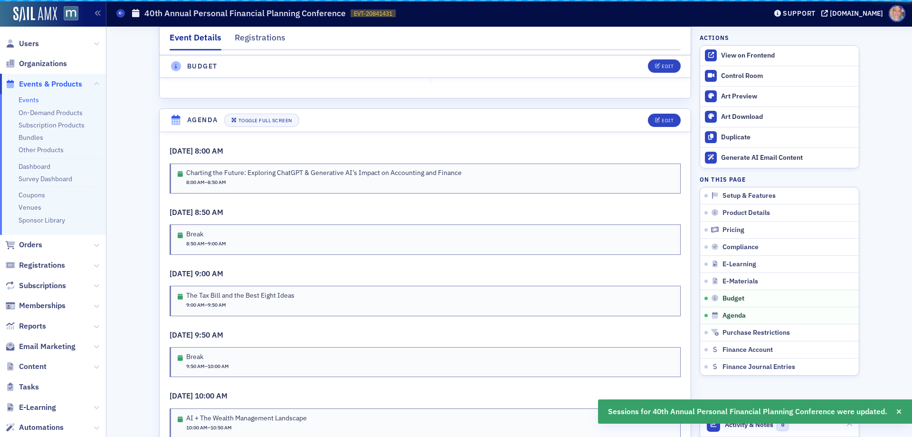
scroll to position [1645, 0]
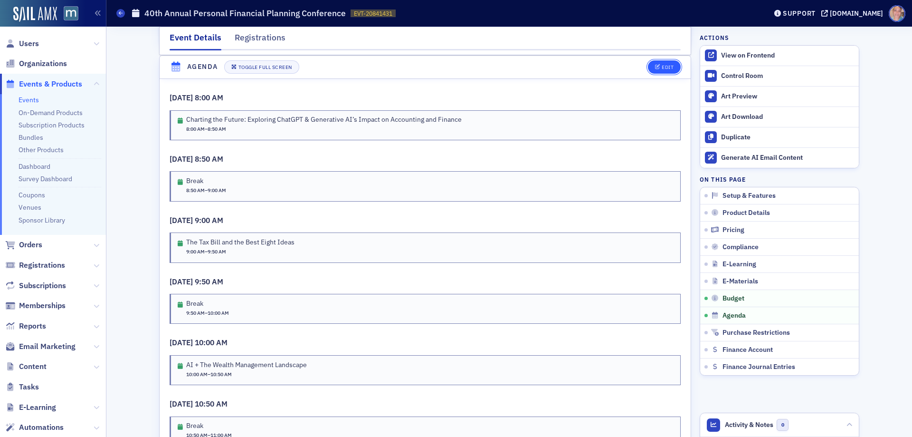
click at [654, 63] on button "Edit" at bounding box center [664, 66] width 33 height 13
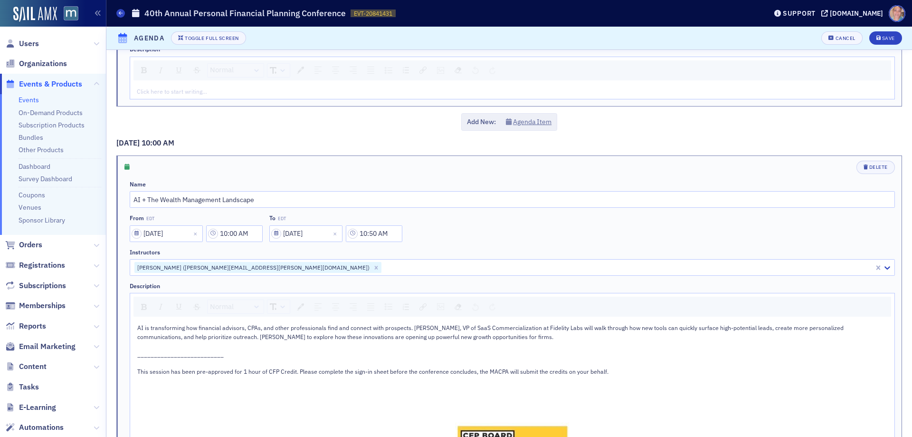
scroll to position [1045, 0]
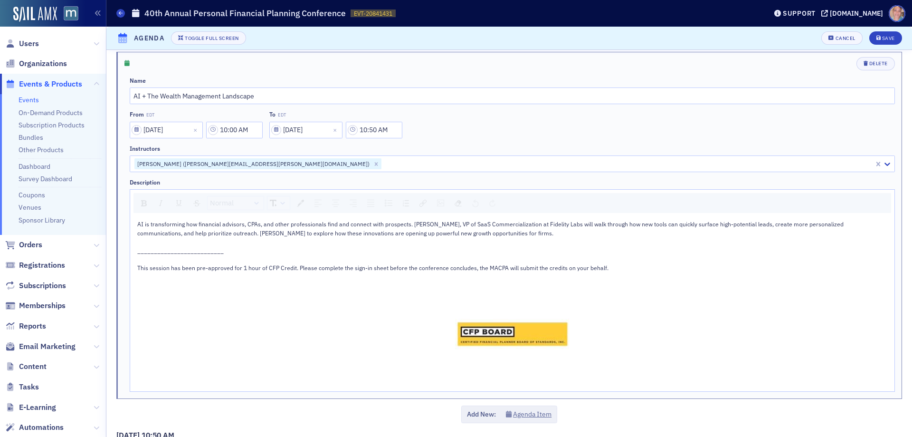
click at [232, 268] on span "This session has been pre-approved for 1 hour of CFP Credit. Please complete th…" at bounding box center [372, 268] width 471 height 8
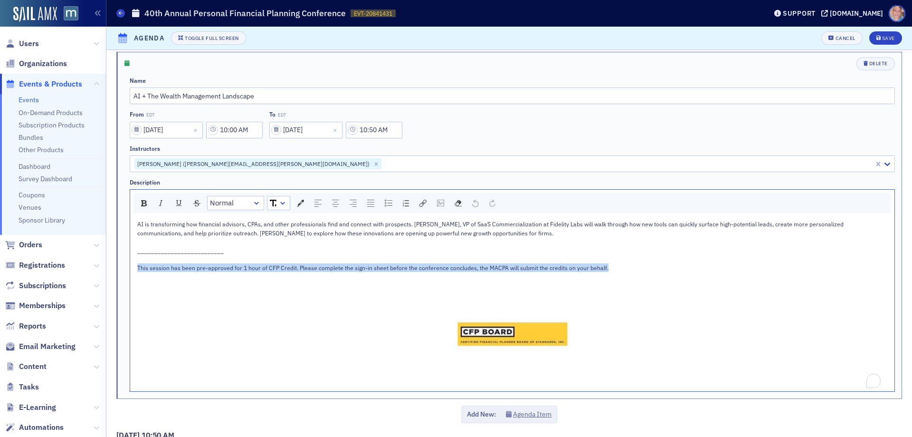
click at [232, 268] on span "This session has been pre-approved for 1 hour of CFP Credit. Please complete th…" at bounding box center [372, 268] width 471 height 8
click at [162, 208] on div "rdw-inline-control" at bounding box center [161, 202] width 14 height 13
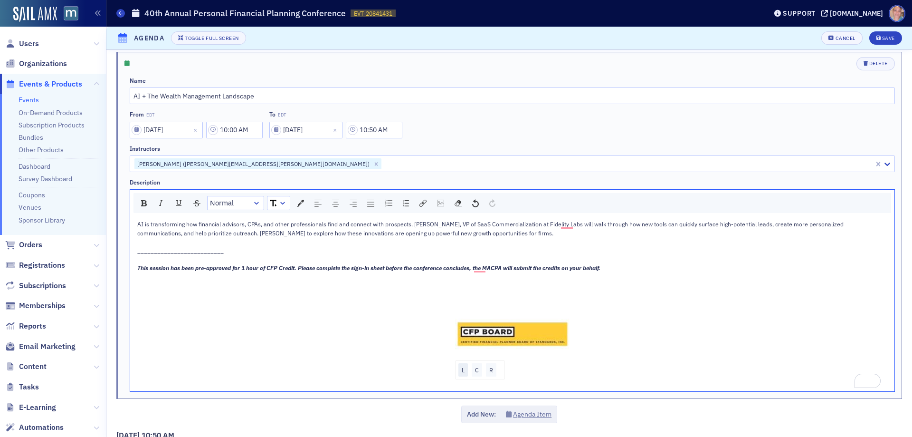
click at [461, 368] on div "L" at bounding box center [463, 369] width 10 height 13
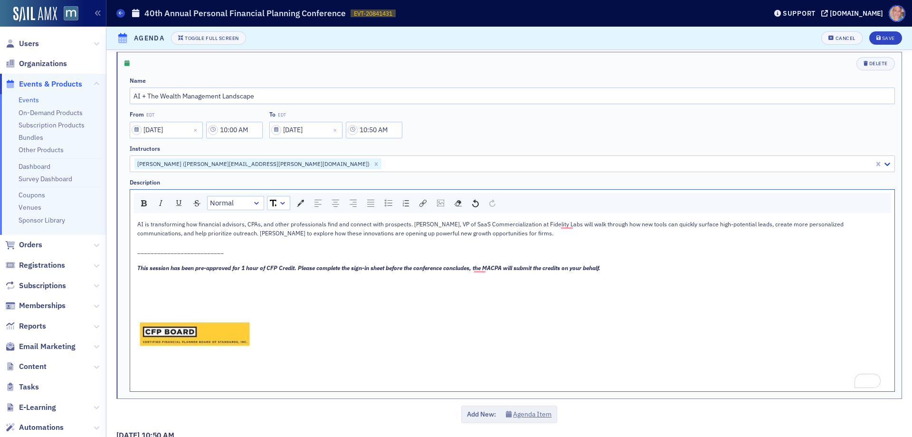
click at [181, 285] on div "To enrich screen reader interactions, please activate Accessibility in Grammarl…" at bounding box center [512, 285] width 751 height 9
click at [876, 36] on span "Save" at bounding box center [885, 38] width 19 height 5
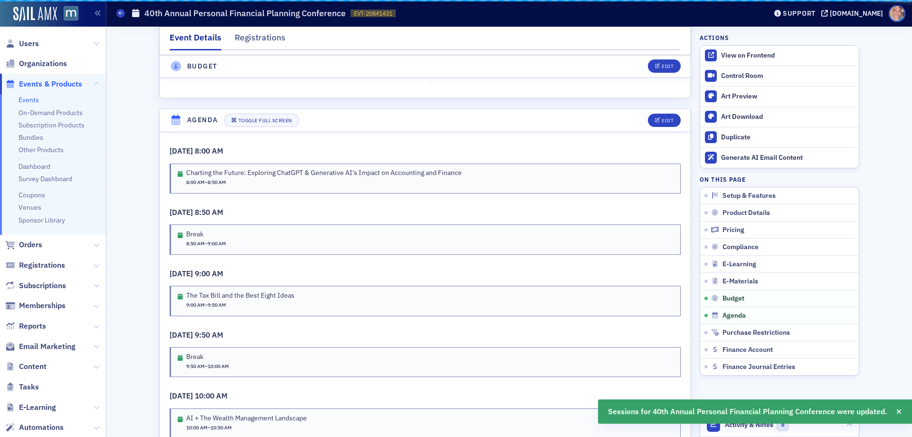
scroll to position [1645, 0]
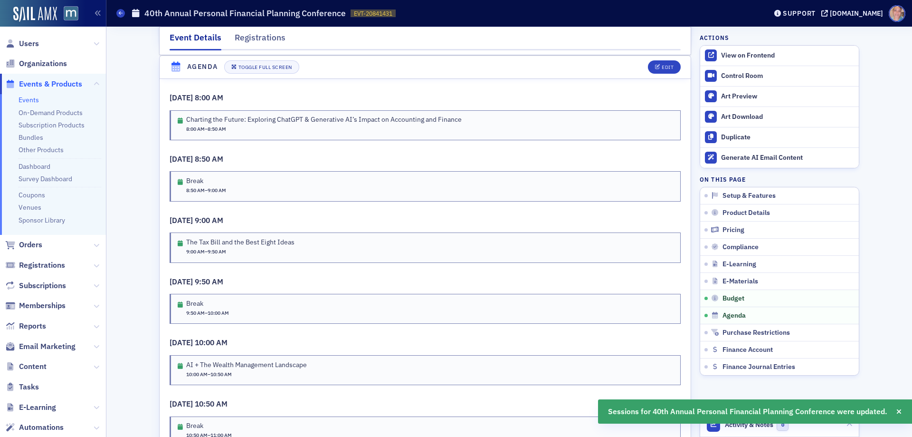
click at [31, 101] on link "Events" at bounding box center [29, 99] width 20 height 9
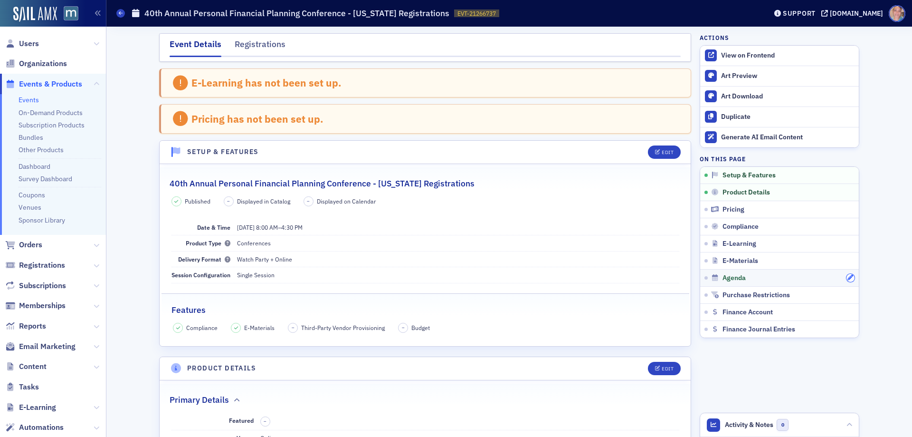
click at [848, 278] on icon "button" at bounding box center [851, 278] width 6 height 6
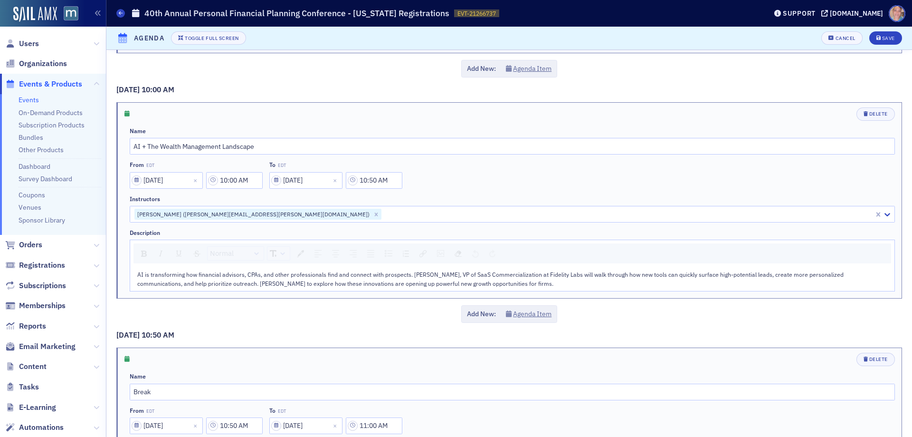
scroll to position [1045, 0]
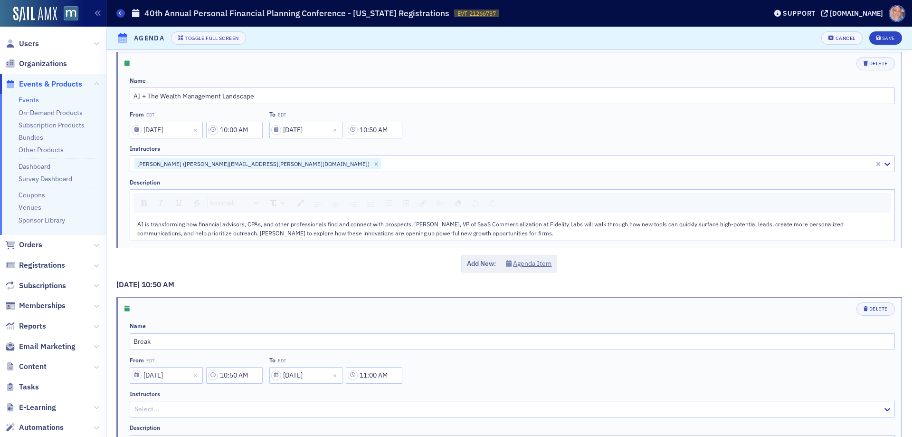
click at [505, 231] on div "AI is transforming how financial advisors, CPAs, and other professionals find a…" at bounding box center [512, 228] width 751 height 18
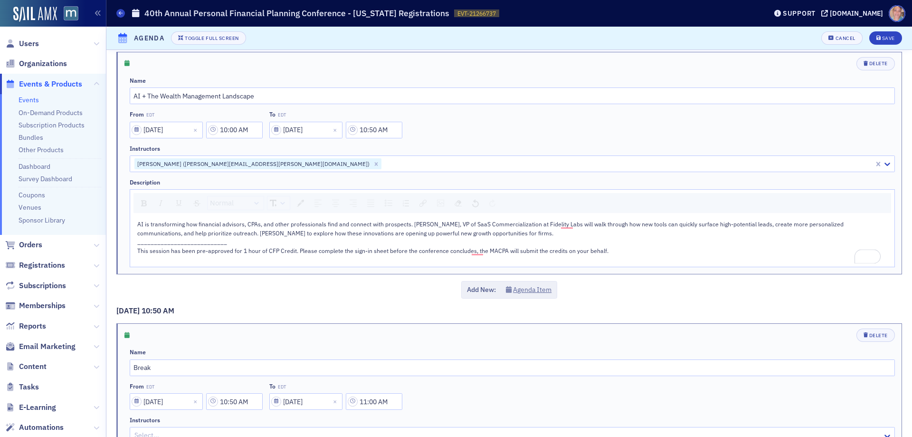
click at [171, 266] on div "AI is transforming how financial advisors, CPAs, and other professionals find a…" at bounding box center [512, 241] width 764 height 50
click at [441, 201] on img "rdw-image-control" at bounding box center [440, 203] width 7 height 7
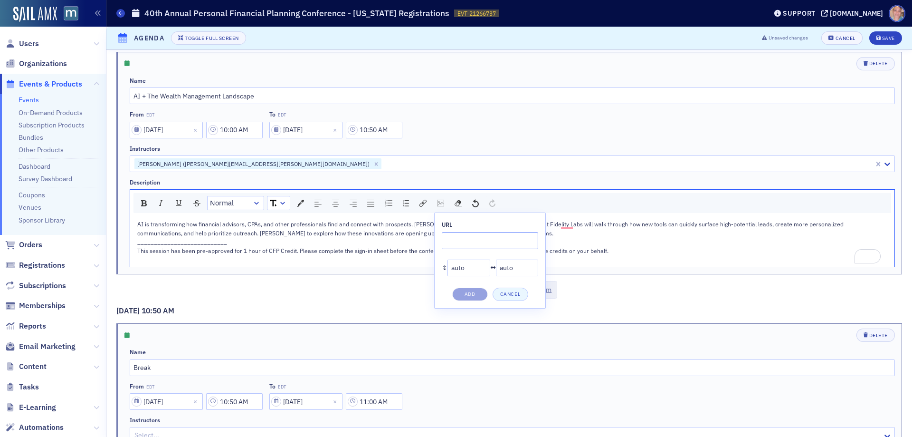
click at [467, 239] on input "rdw-image-control" at bounding box center [490, 240] width 96 height 17
paste input "[URL][DOMAIN_NAME]"
type input "[URL][DOMAIN_NAME]"
click at [471, 295] on button "Add" at bounding box center [470, 293] width 36 height 13
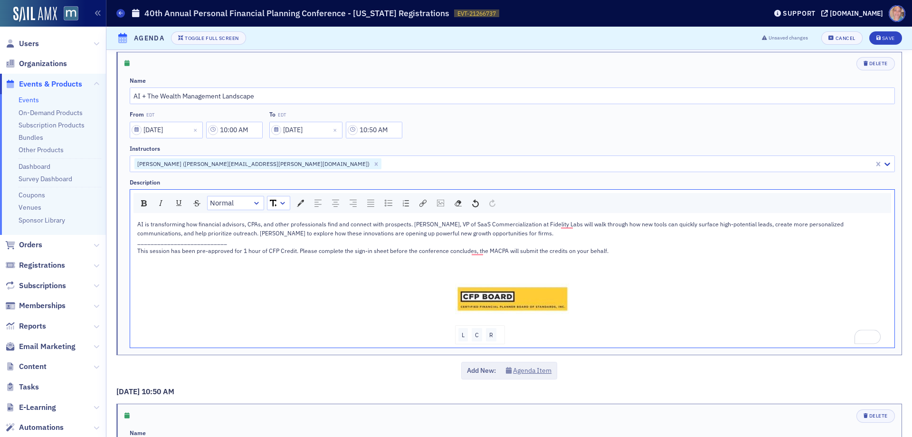
drag, startPoint x: 461, startPoint y: 333, endPoint x: 461, endPoint y: 328, distance: 5.7
click at [461, 333] on div "L" at bounding box center [463, 334] width 10 height 13
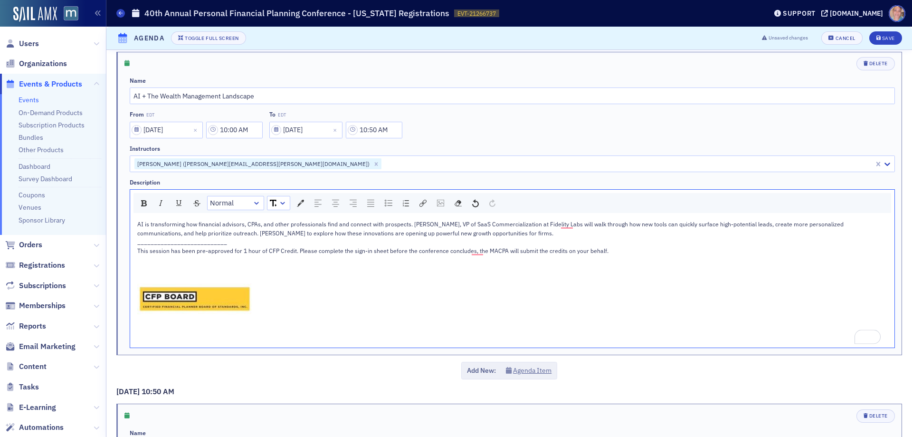
click at [339, 255] on div "To enrich screen reader interactions, please activate Accessibility in Grammarl…" at bounding box center [512, 259] width 751 height 9
click at [337, 252] on span "This session has been pre-approved for 1 hour of CFP Credit. Please complete th…" at bounding box center [372, 251] width 471 height 8
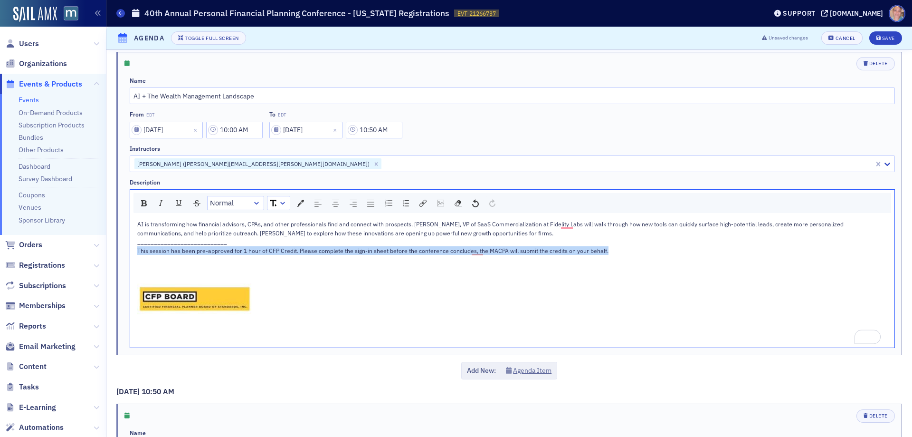
click at [337, 252] on span "This session has been pre-approved for 1 hour of CFP Credit. Please complete th…" at bounding box center [372, 251] width 471 height 8
copy span "This session has been pre-approved for 1 hour of CFP Credit. Please complete th…"
click at [876, 37] on icon "submit" at bounding box center [878, 38] width 5 height 5
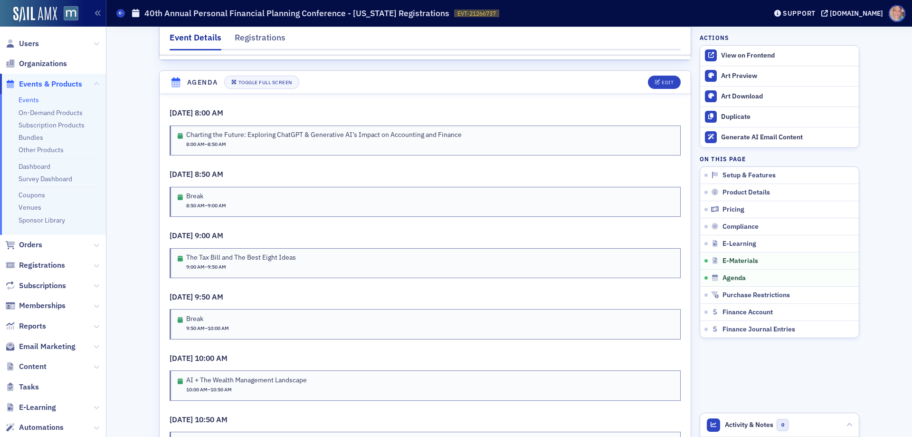
scroll to position [1503, 0]
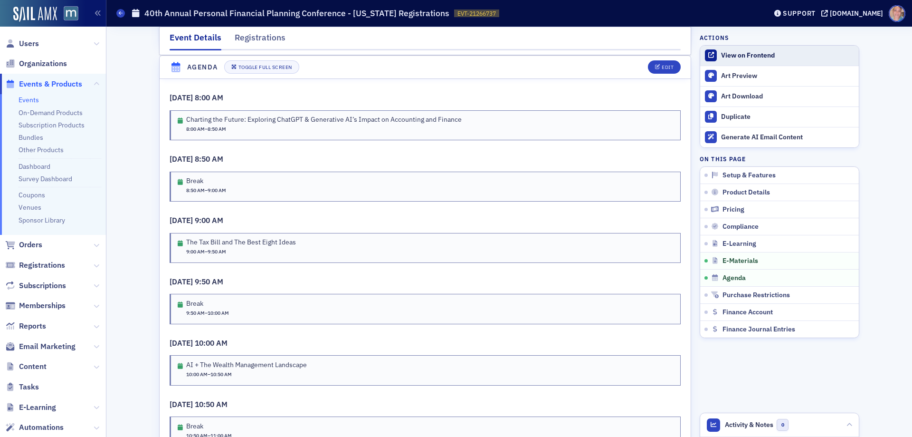
click at [757, 55] on div "View on Frontend" at bounding box center [787, 55] width 133 height 9
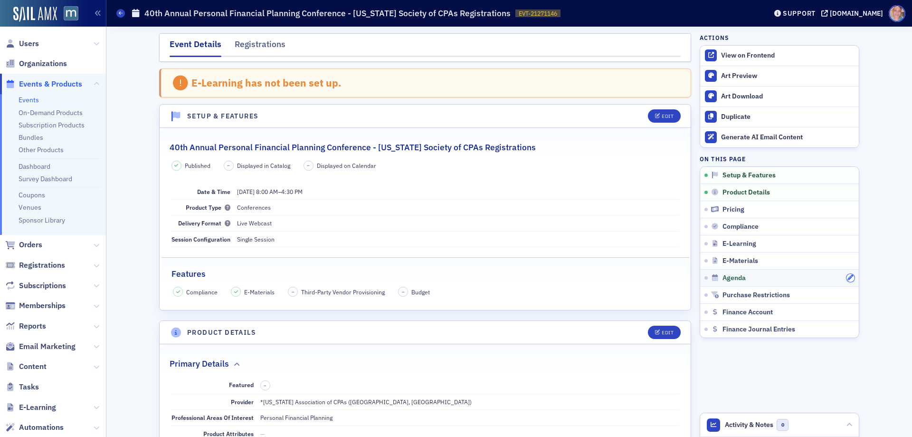
click at [848, 277] on icon "button" at bounding box center [851, 278] width 6 height 6
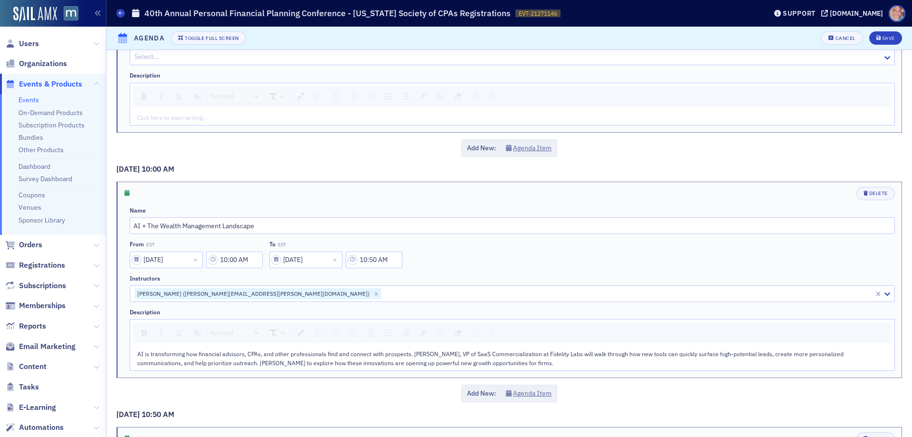
scroll to position [998, 0]
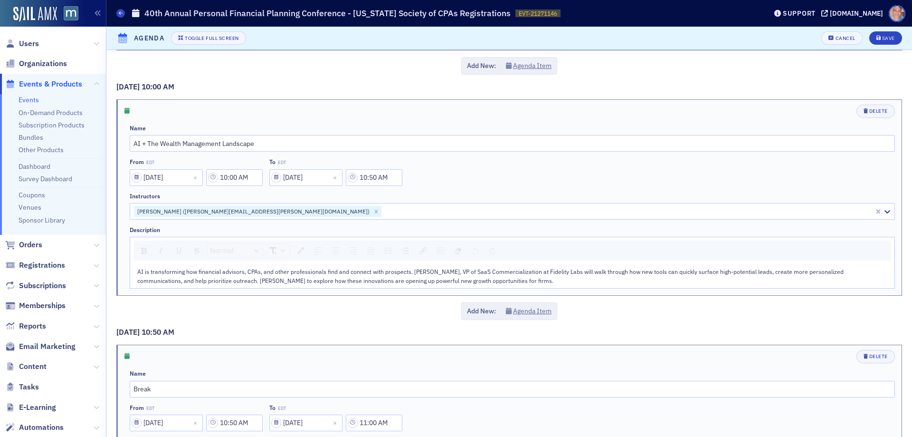
click at [504, 279] on div "AI is transforming how financial advisors, CPAs, and other professionals find a…" at bounding box center [512, 276] width 751 height 18
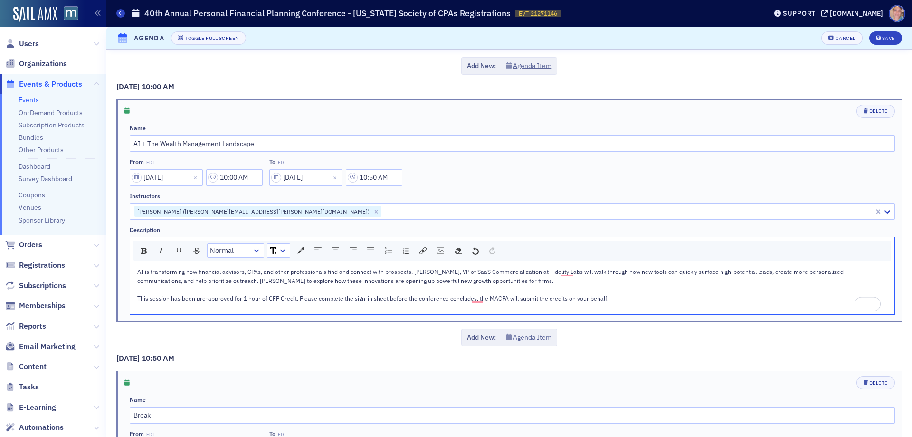
click at [261, 299] on span "This session has been pre-approved for 1 hour of CFP Credit. Please complete th…" at bounding box center [372, 298] width 471 height 8
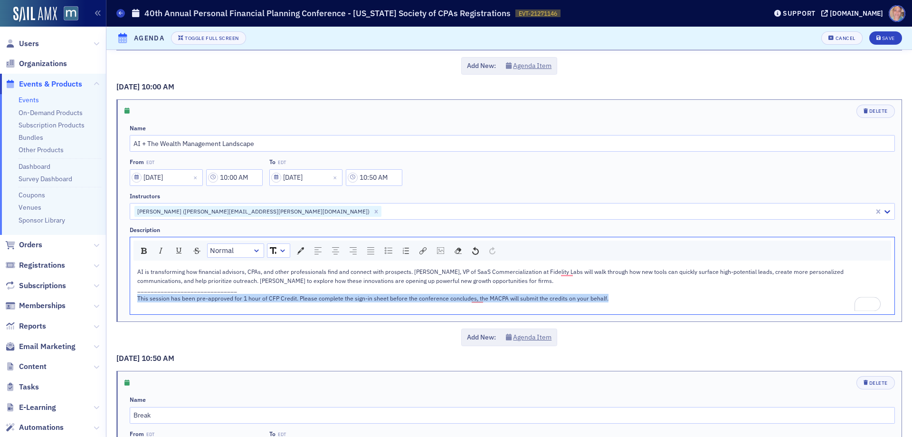
click at [261, 299] on span "This session has been pre-approved for 1 hour of CFP Credit. Please complete th…" at bounding box center [372, 298] width 471 height 8
click at [142, 248] on img "rdw-inline-control" at bounding box center [144, 251] width 6 height 6
click at [159, 251] on img "rdw-inline-control" at bounding box center [161, 251] width 8 height 8
click at [656, 296] on div "This session has been pre-approved for 1 hour of CFP Credit. Please complete th…" at bounding box center [512, 298] width 751 height 9
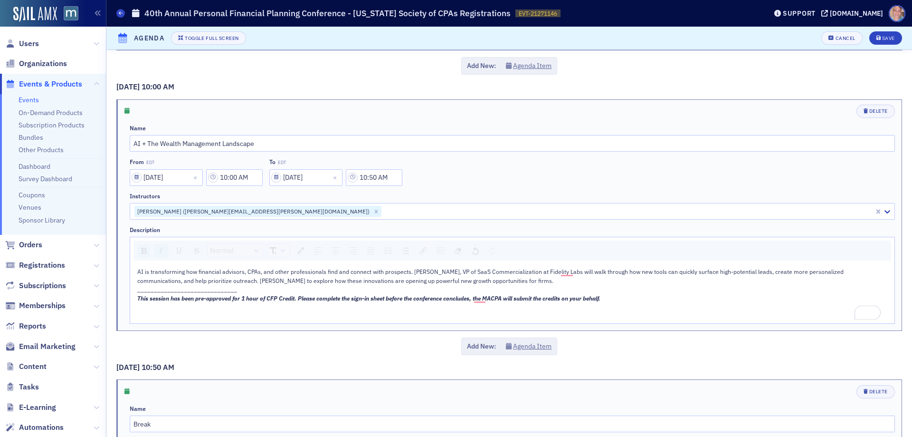
click at [180, 311] on div "To enrich screen reader interactions, please activate Accessibility in Grammarl…" at bounding box center [512, 315] width 751 height 9
click at [445, 251] on div "rdw-image-control" at bounding box center [441, 250] width 14 height 13
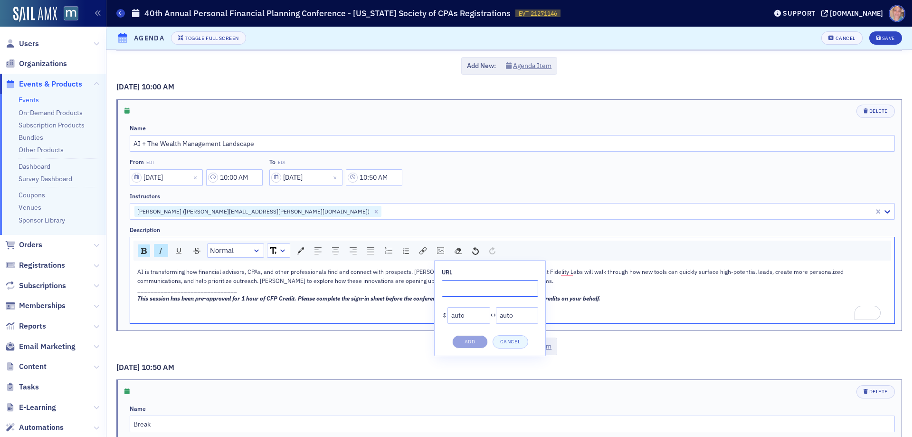
click at [451, 282] on input "rdw-image-control" at bounding box center [490, 288] width 96 height 17
paste input "https://cdn.sailamx.com/3/cms_uploads/4c06ee05eac29f12f53828f90b0b7c2c/conversi…"
type input "https://cdn.sailamx.com/3/cms_uploads/4c06ee05eac29f12f53828f90b0b7c2c/conversi…"
click at [476, 340] on button "Add" at bounding box center [470, 341] width 36 height 13
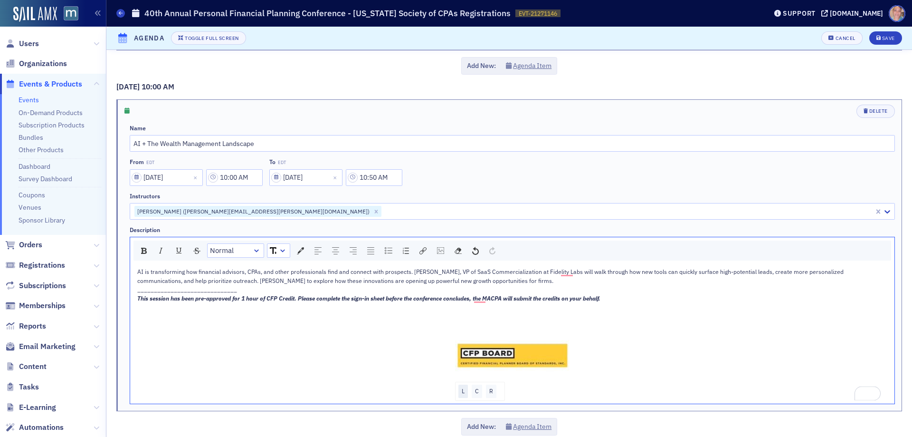
click at [458, 393] on div "L" at bounding box center [463, 390] width 10 height 13
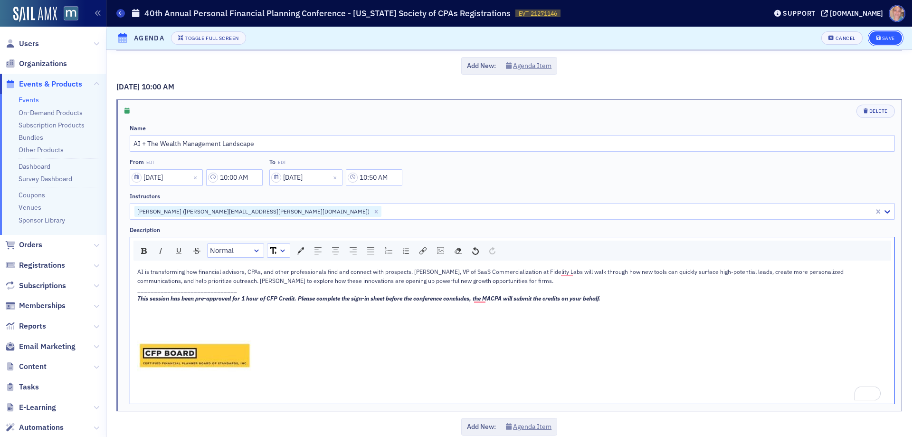
click at [876, 32] on button "Save" at bounding box center [885, 37] width 33 height 13
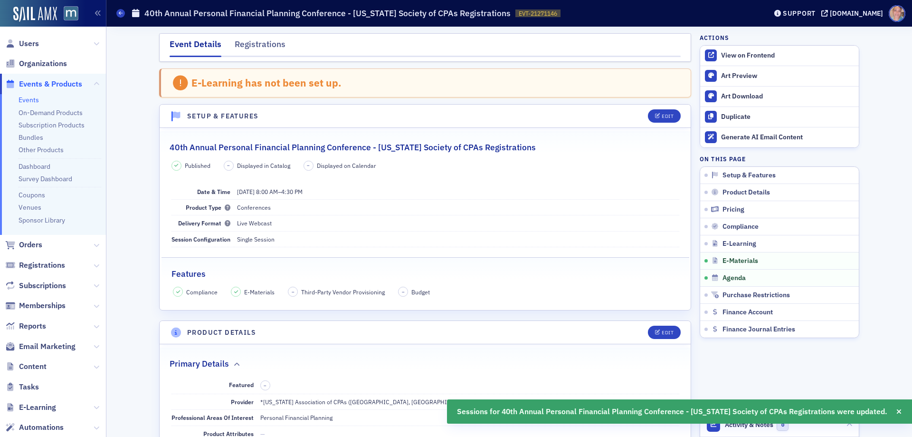
scroll to position [1494, 0]
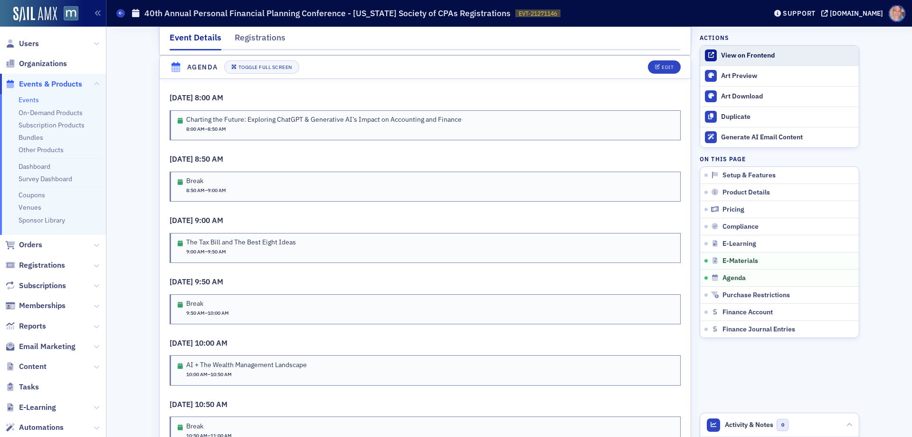
click at [735, 52] on div "View on Frontend" at bounding box center [787, 55] width 133 height 9
click at [722, 54] on div "View on Frontend" at bounding box center [787, 55] width 133 height 9
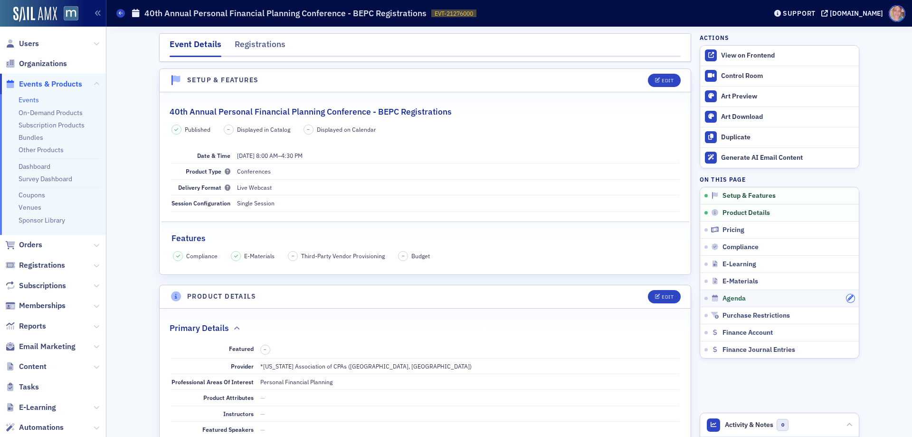
click at [848, 297] on icon "button" at bounding box center [851, 298] width 6 height 6
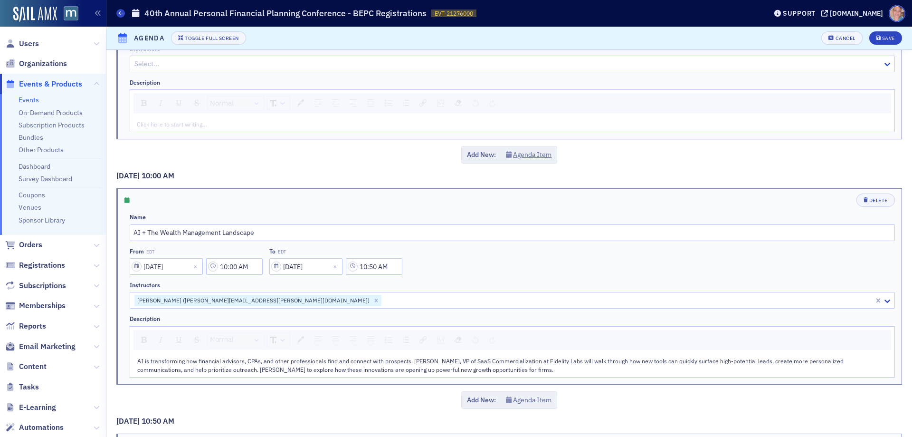
scroll to position [998, 0]
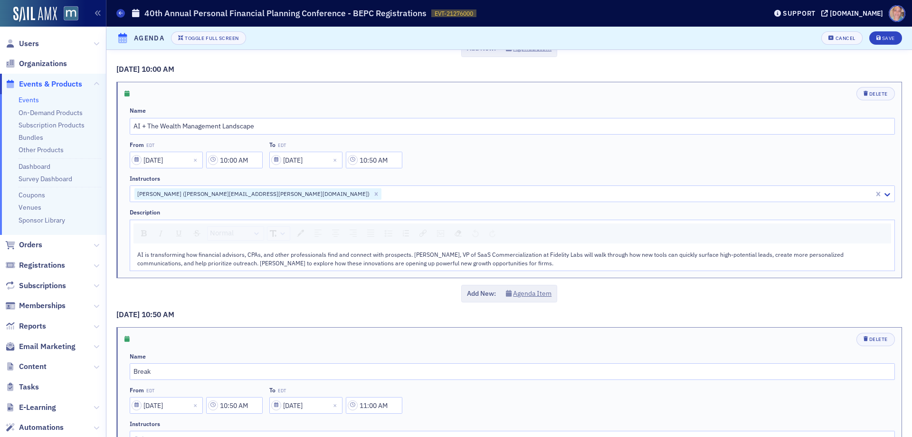
click at [497, 267] on div "AI is transforming how financial advisors, CPAs, and other professionals find a…" at bounding box center [512, 259] width 764 height 24
click at [501, 263] on div "AI is transforming how financial advisors, CPAs, and other professionals find a…" at bounding box center [512, 259] width 751 height 18
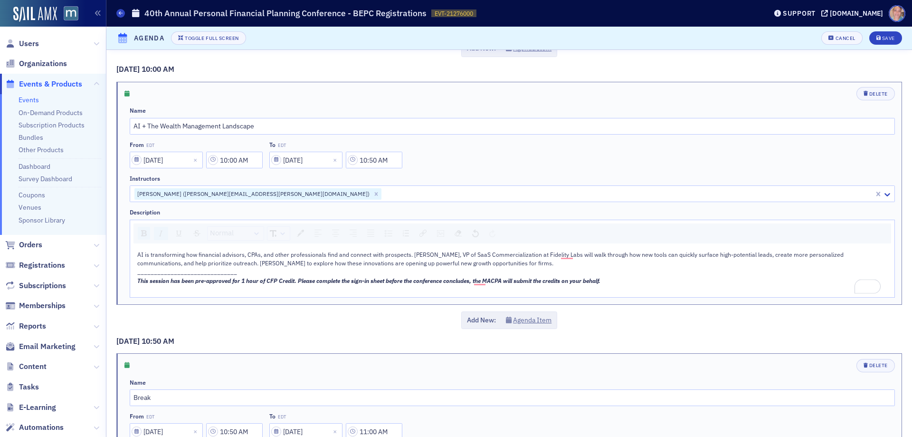
click at [161, 291] on div "To enrich screen reader interactions, please activate Accessibility in Grammarl…" at bounding box center [512, 289] width 751 height 9
click at [442, 233] on img "rdw-image-control" at bounding box center [440, 233] width 7 height 7
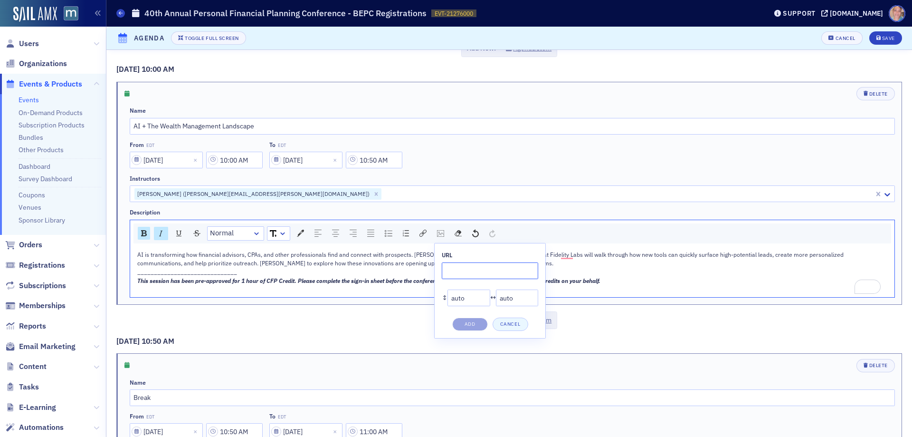
click at [456, 269] on input "rdw-image-control" at bounding box center [490, 270] width 96 height 17
paste input "[URL][DOMAIN_NAME]"
type input "[URL][DOMAIN_NAME]"
click at [469, 327] on button "Add" at bounding box center [470, 323] width 36 height 13
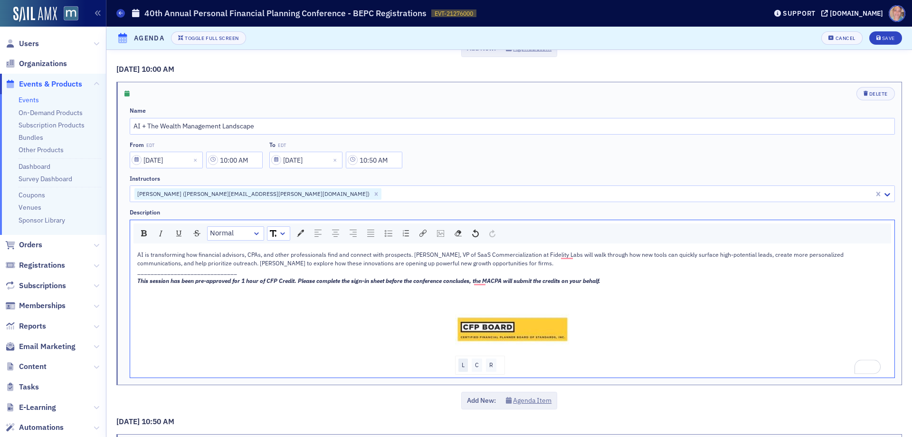
click at [458, 366] on div "L" at bounding box center [463, 364] width 10 height 13
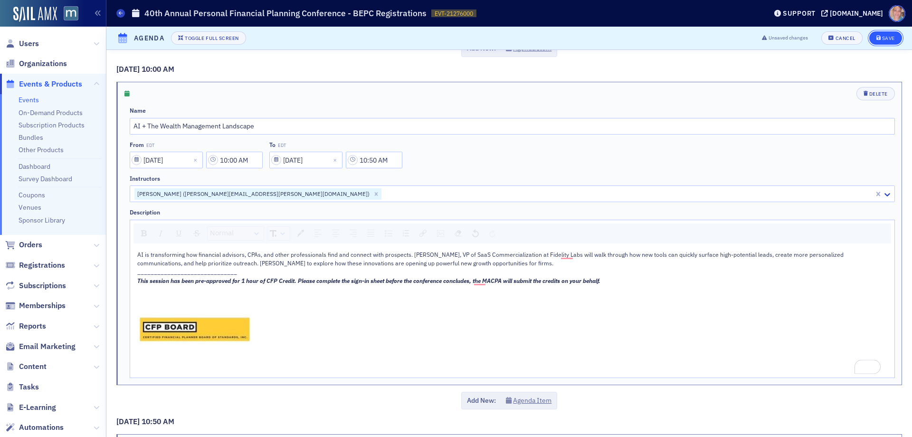
click at [882, 37] on div "Save" at bounding box center [888, 38] width 13 height 5
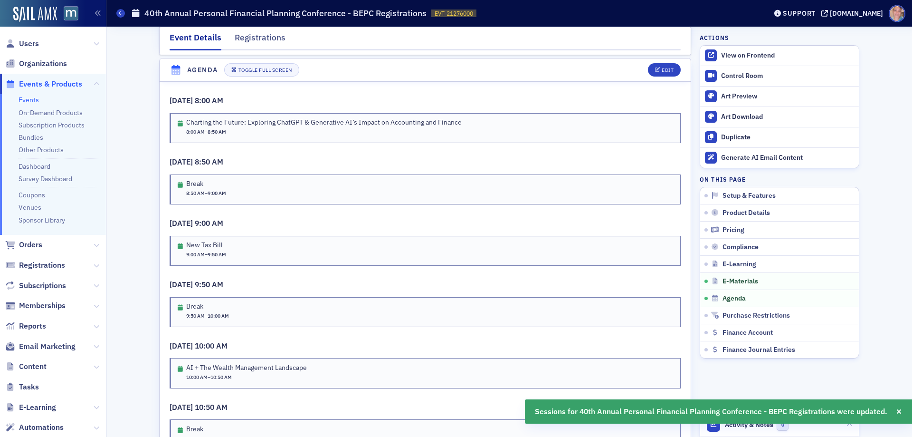
scroll to position [1490, 0]
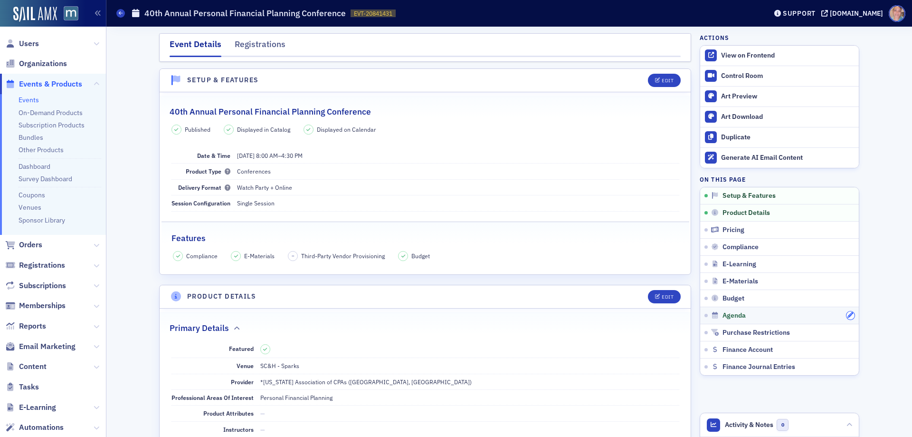
click at [848, 317] on icon "button" at bounding box center [851, 315] width 6 height 6
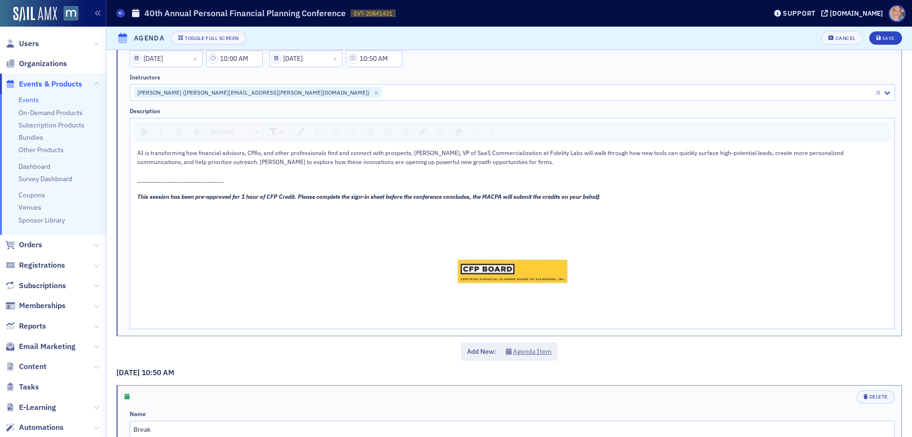
scroll to position [1188, 0]
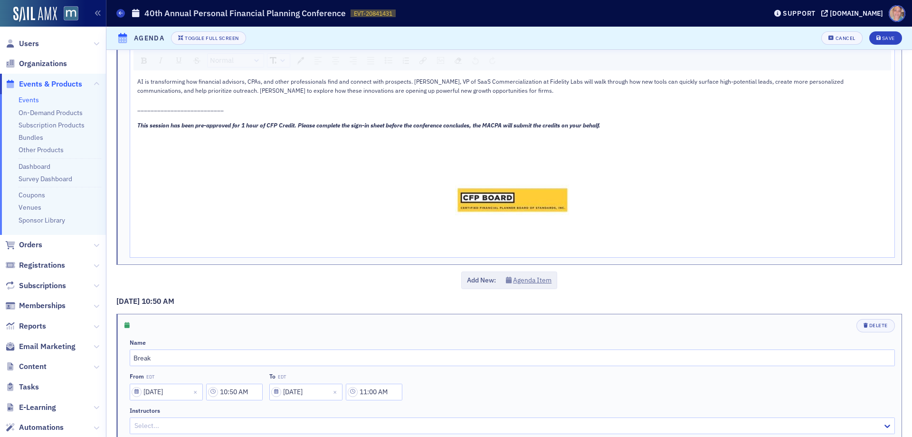
click at [182, 131] on div "rdw-editor" at bounding box center [512, 134] width 751 height 9
click at [182, 132] on div "rdw-editor" at bounding box center [512, 134] width 751 height 9
click at [183, 127] on span "This session has been pre-approved for 1 hour of CFP Credit. Please complete th…" at bounding box center [368, 125] width 463 height 8
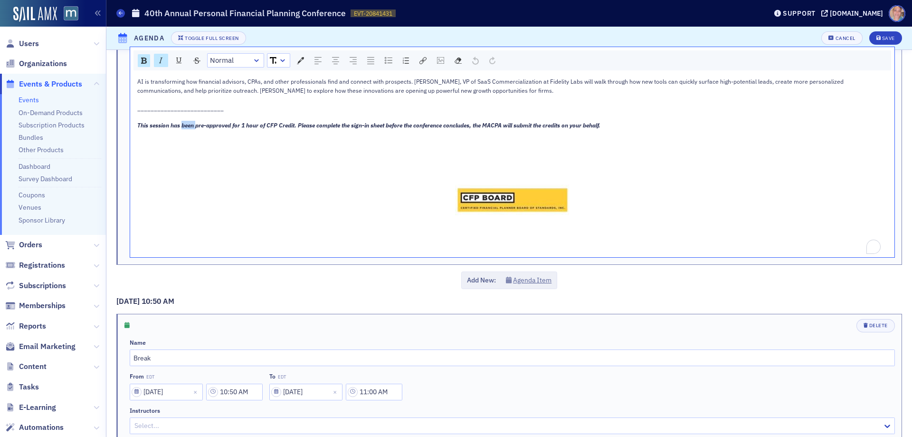
click at [183, 127] on span "This session has been pre-approved for 1 hour of CFP Credit. Please complete th…" at bounding box center [368, 125] width 463 height 8
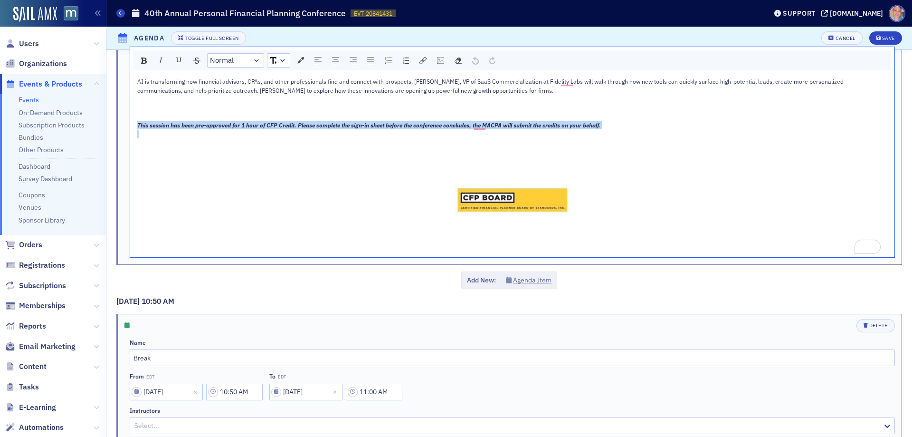
copy span "This session has been pre-approved for 1 hour of CFP Credit. Please complete th…"
